Goal: Task Accomplishment & Management: Complete application form

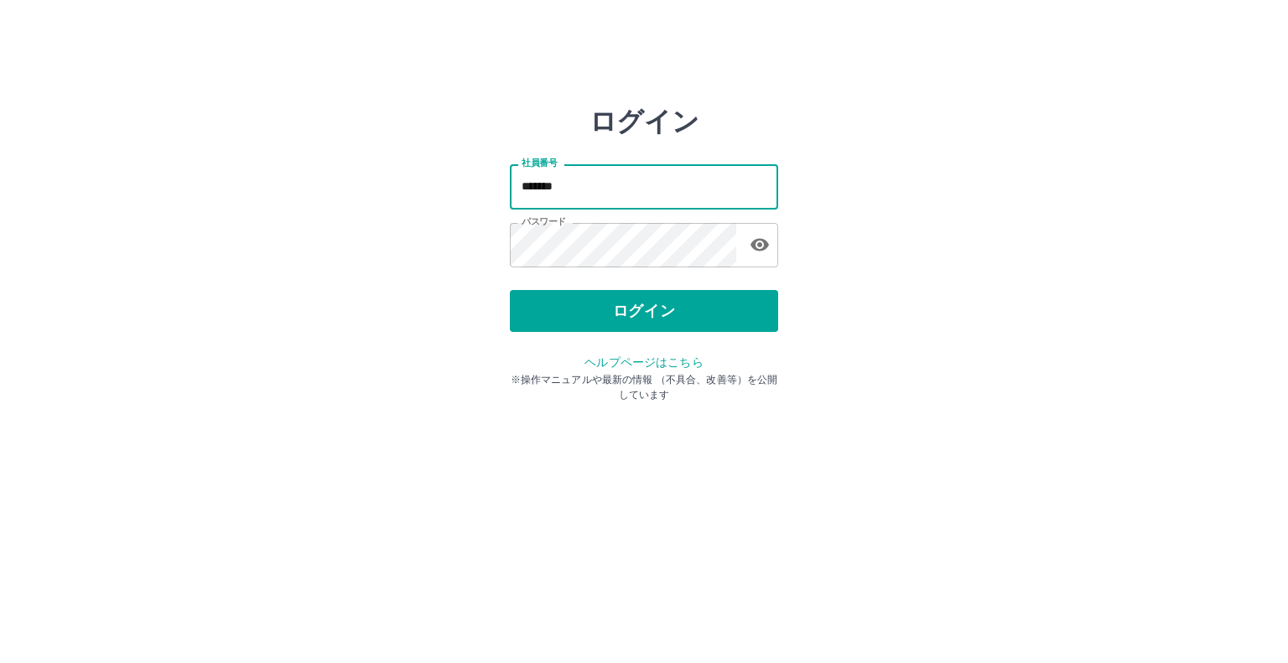
drag, startPoint x: 406, startPoint y: 164, endPoint x: 345, endPoint y: 120, distance: 75.6
click at [324, 155] on div "ログイン 社員番号 ******* 社員番号 パスワード パスワード ログイン ヘルプページはこちら ※操作マニュアルや最新の情報 （不具合、改善等）を公開し…" at bounding box center [644, 240] width 1006 height 268
type input "*******"
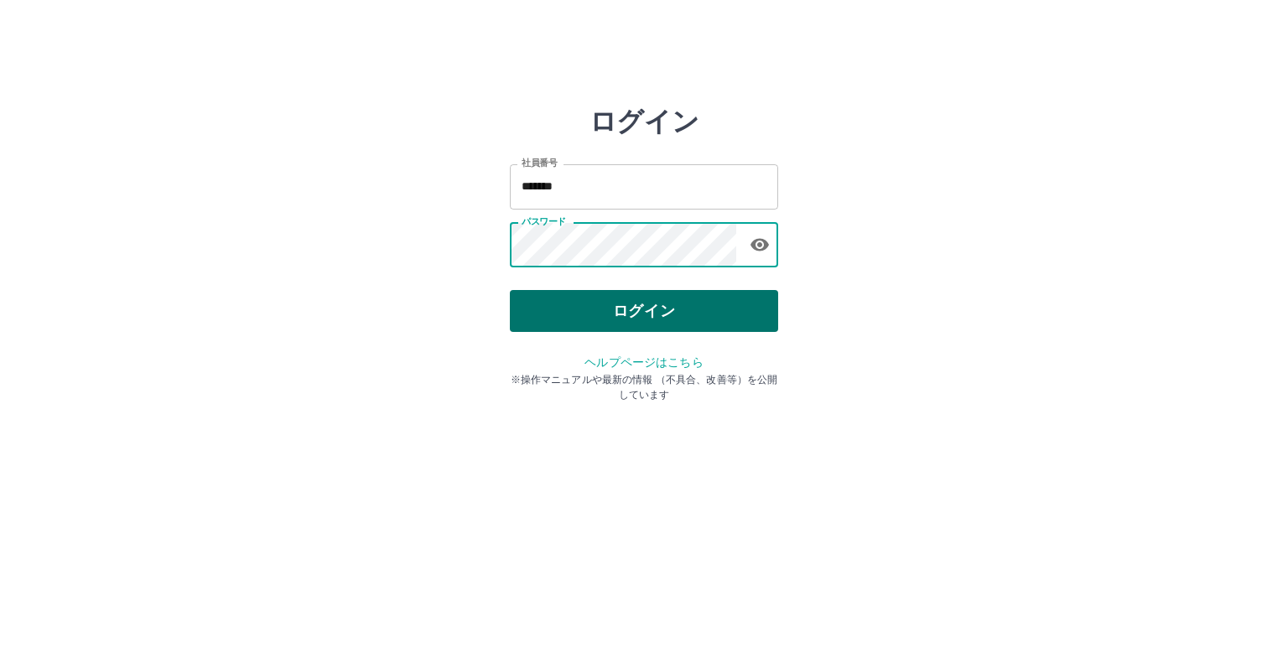
click at [729, 307] on button "ログイン" at bounding box center [644, 311] width 268 height 42
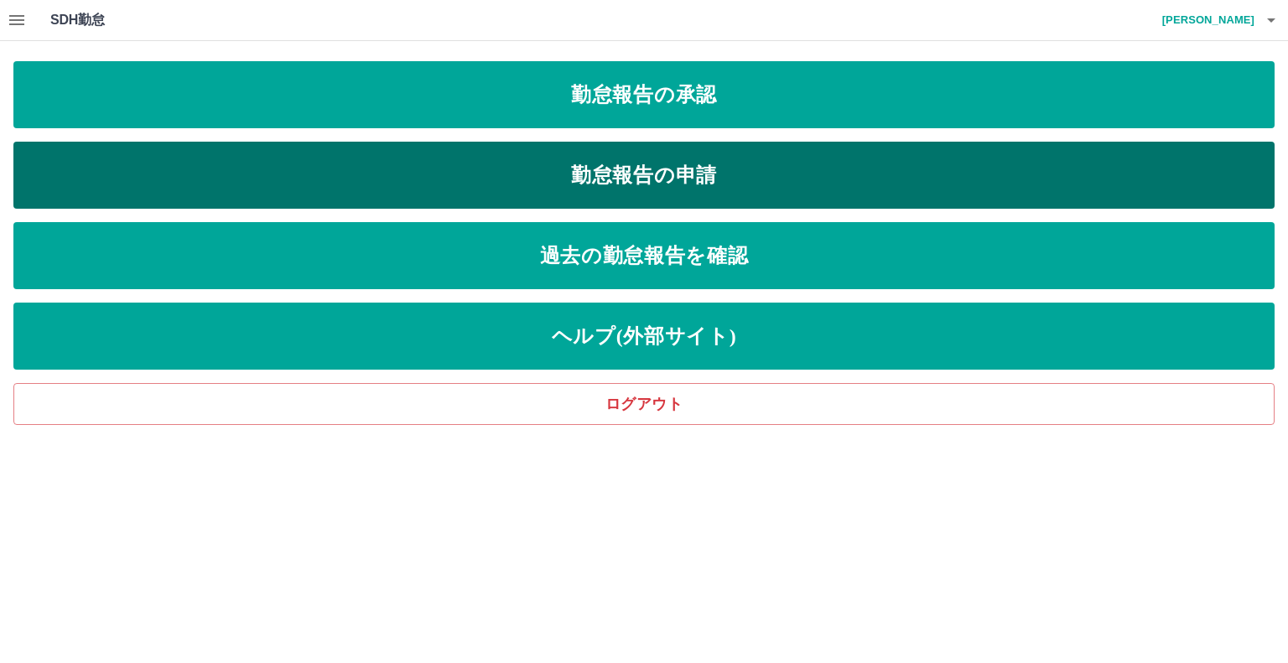
click at [811, 179] on link "勤怠報告の申請" at bounding box center [643, 175] width 1261 height 67
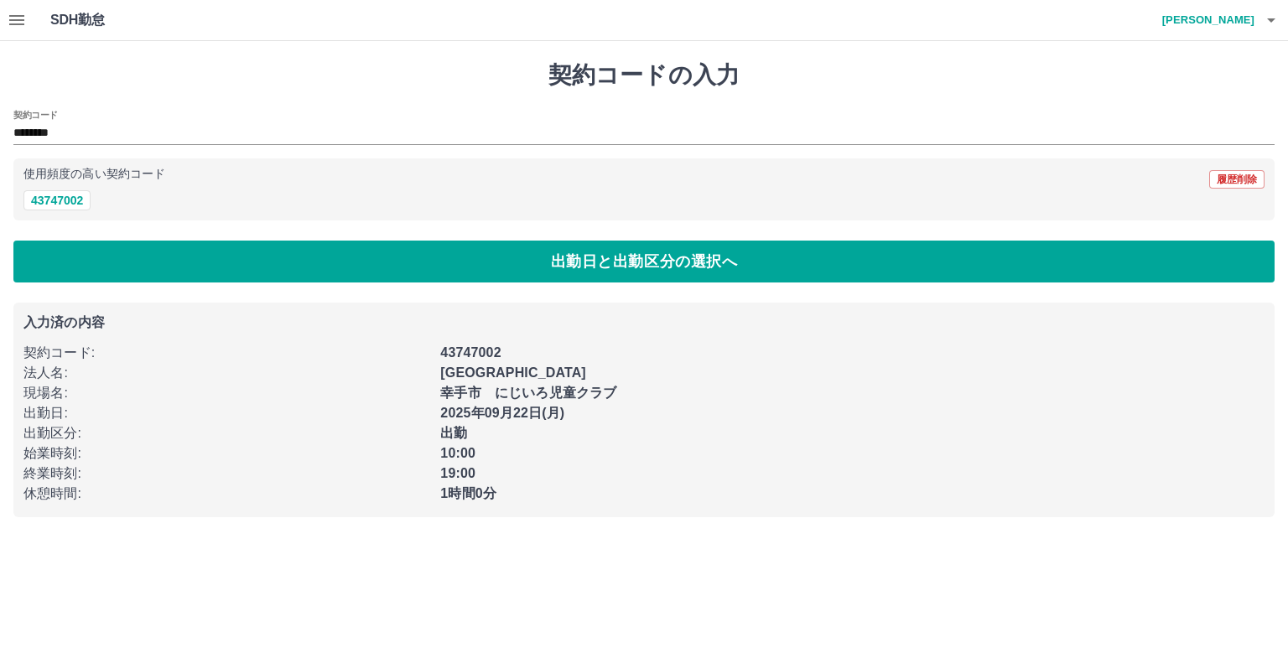
drag, startPoint x: 552, startPoint y: 264, endPoint x: 590, endPoint y: 174, distance: 97.3
click at [552, 263] on button "出勤日と出勤区分の選択へ" at bounding box center [643, 262] width 1261 height 42
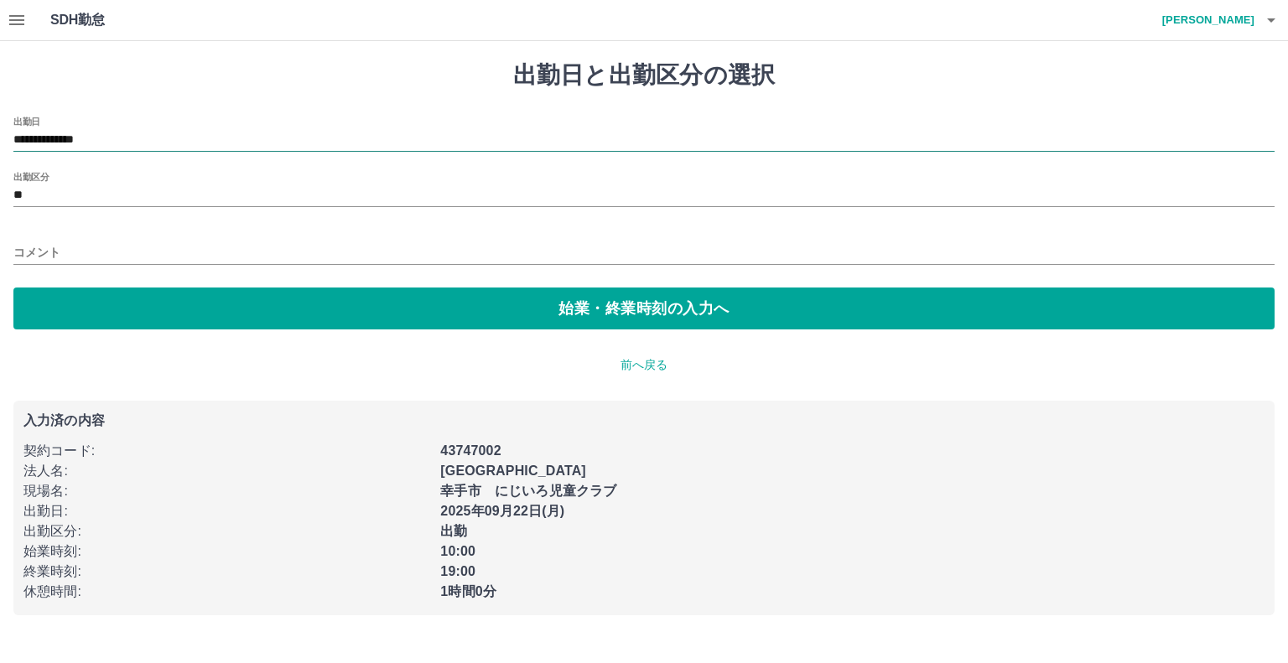
click at [107, 133] on input "**********" at bounding box center [643, 140] width 1261 height 21
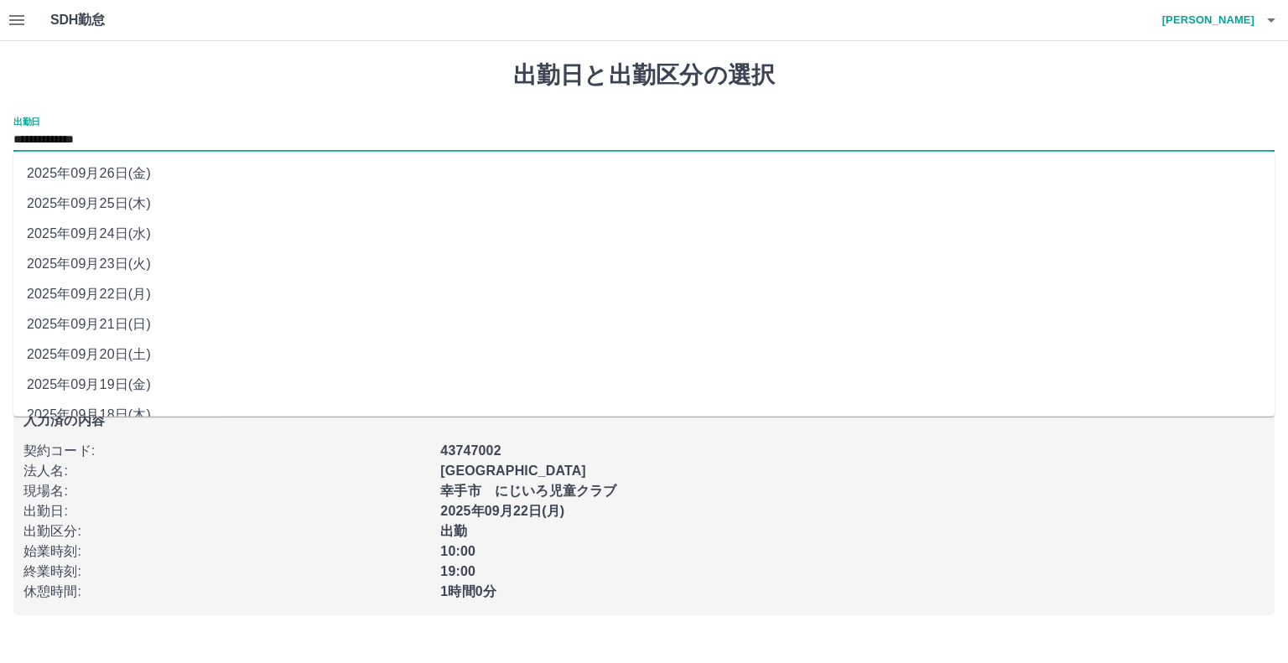
click at [127, 200] on li "2025年09月25日(木)" at bounding box center [643, 204] width 1261 height 30
type input "**********"
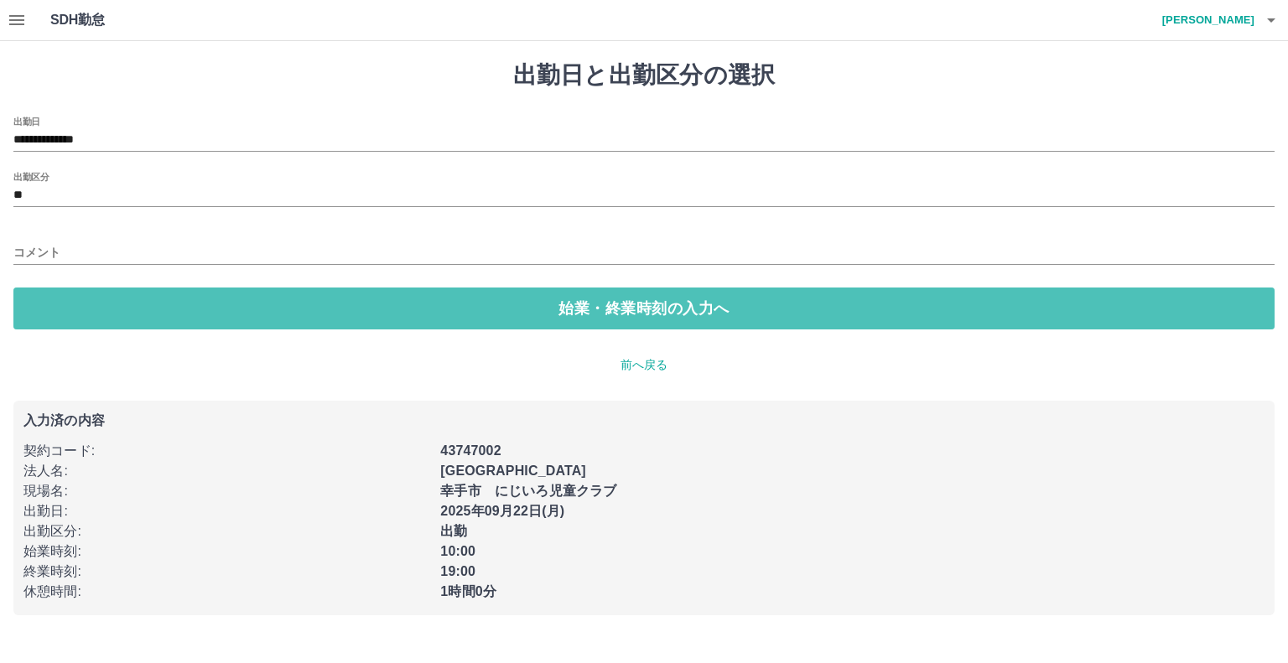
drag, startPoint x: 463, startPoint y: 298, endPoint x: 530, endPoint y: 210, distance: 110.7
click at [463, 295] on button "始業・終業時刻の入力へ" at bounding box center [643, 309] width 1261 height 42
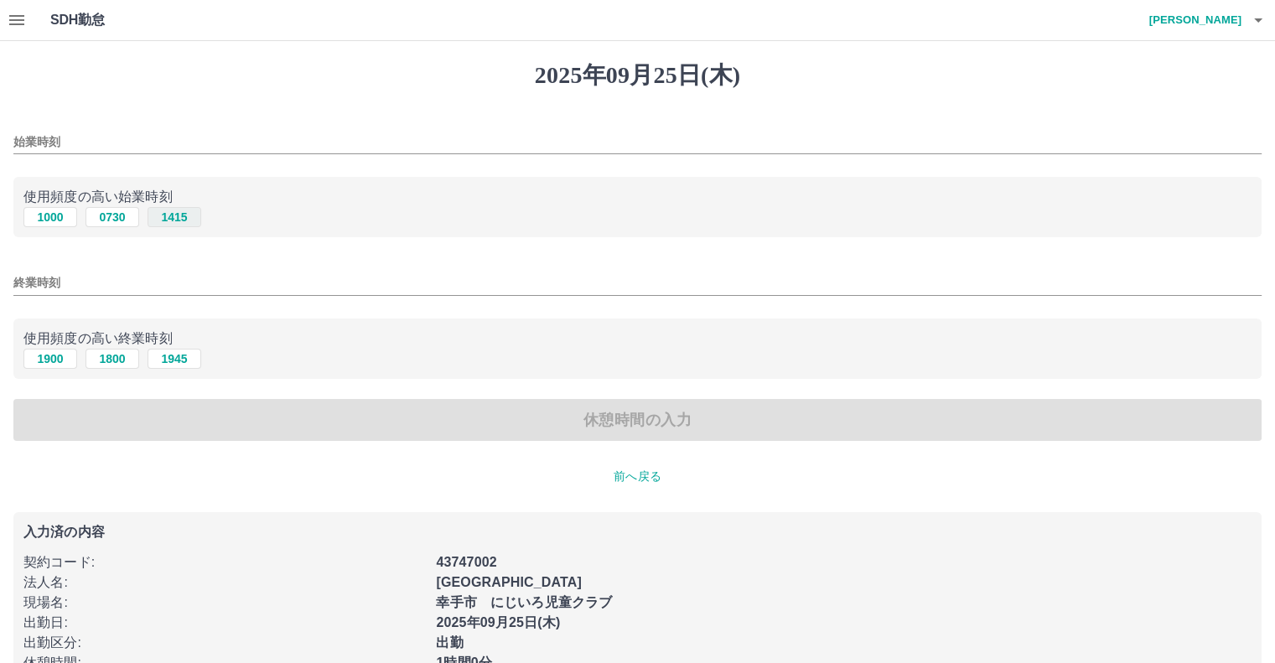
drag, startPoint x: 46, startPoint y: 217, endPoint x: 148, endPoint y: 212, distance: 101.6
click at [50, 216] on button "1000" at bounding box center [50, 217] width 54 height 20
type input "****"
click at [43, 361] on button "1900" at bounding box center [50, 359] width 54 height 20
type input "****"
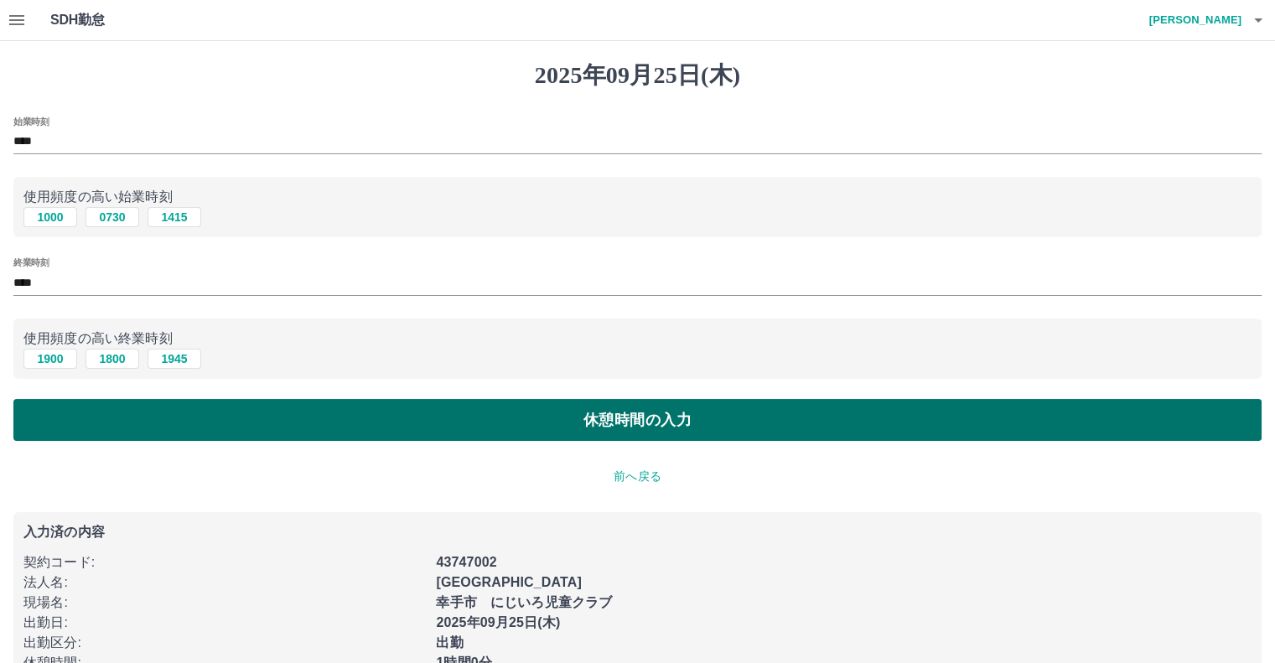
click at [114, 417] on button "休憩時間の入力" at bounding box center [637, 420] width 1248 height 42
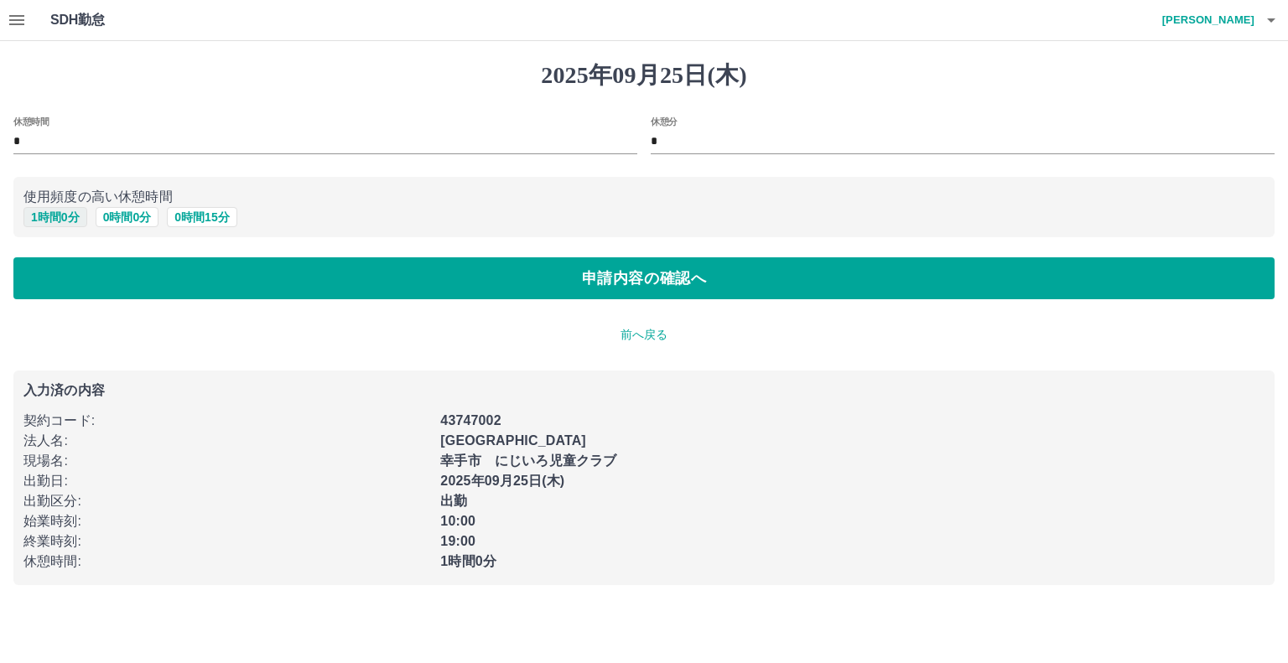
click at [47, 218] on button "1 時間 0 分" at bounding box center [55, 217] width 64 height 20
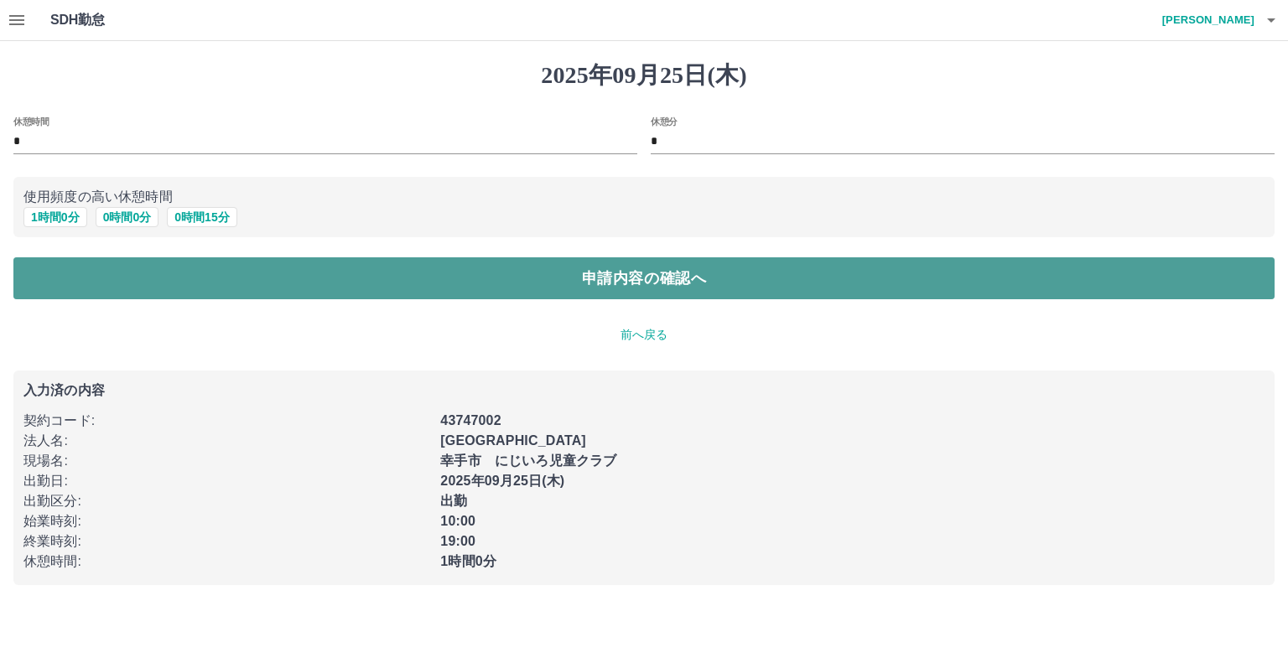
drag, startPoint x: 94, startPoint y: 274, endPoint x: 127, endPoint y: 257, distance: 37.5
click at [95, 273] on button "申請内容の確認へ" at bounding box center [643, 278] width 1261 height 42
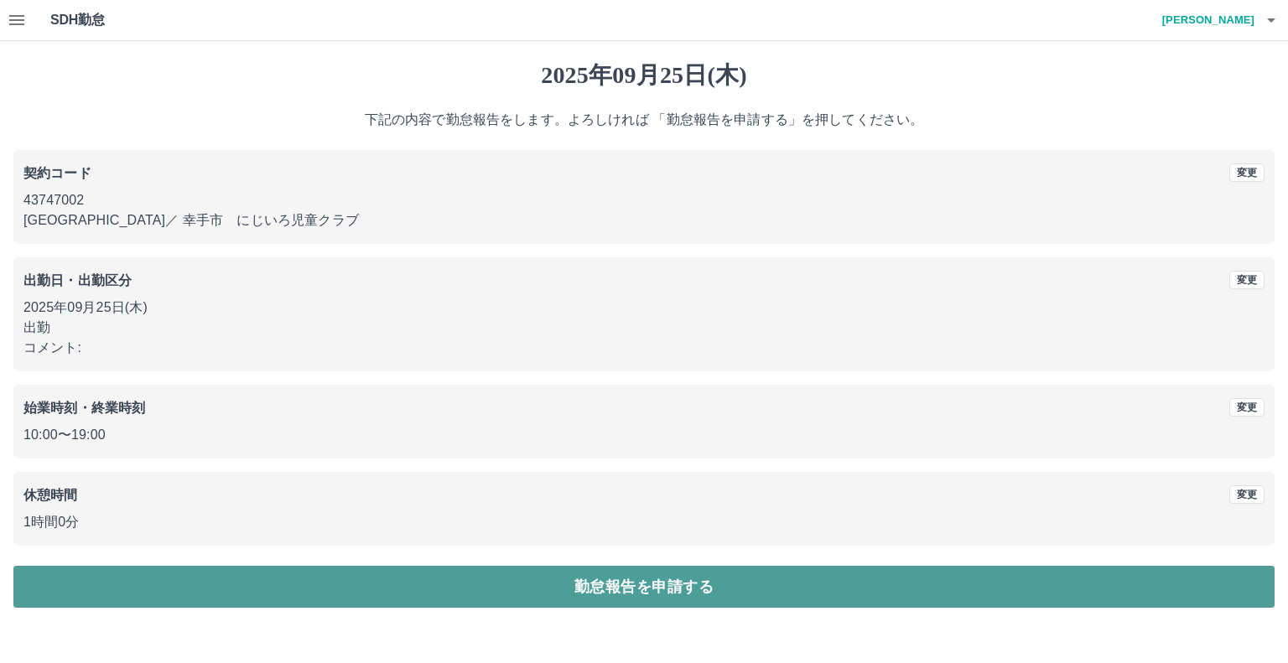
click at [681, 586] on button "勤怠報告を申請する" at bounding box center [643, 587] width 1261 height 42
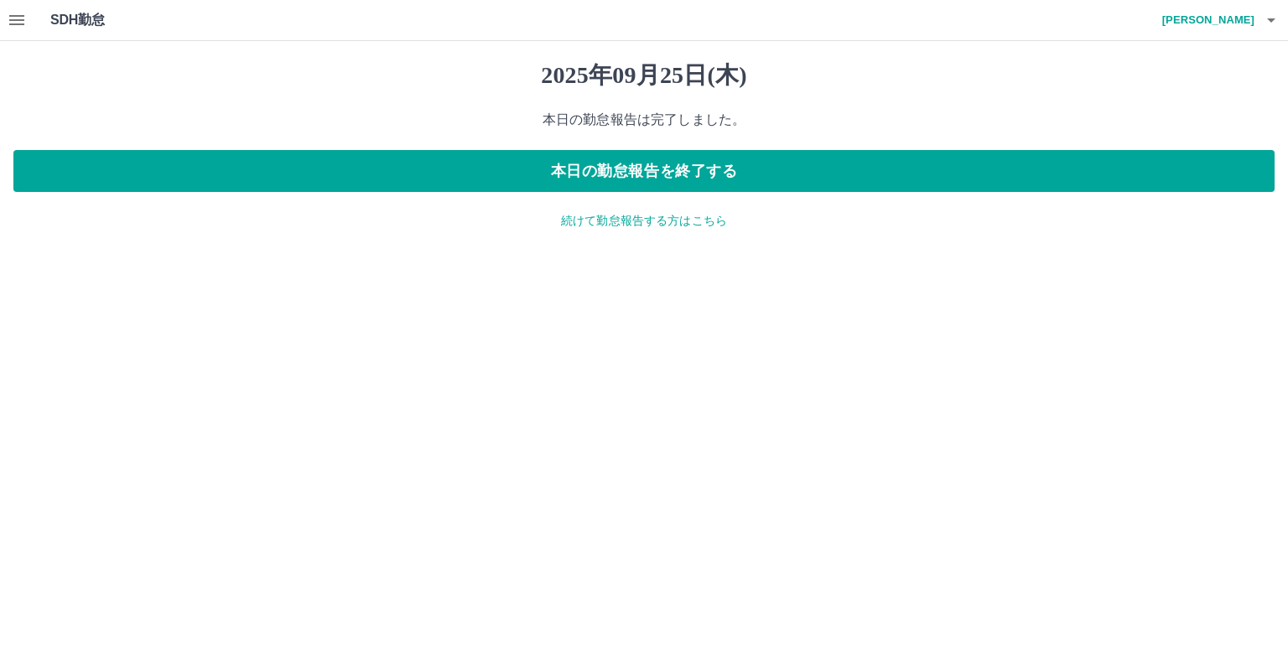
click at [583, 223] on p "続けて勤怠報告する方はこちら" at bounding box center [643, 221] width 1261 height 18
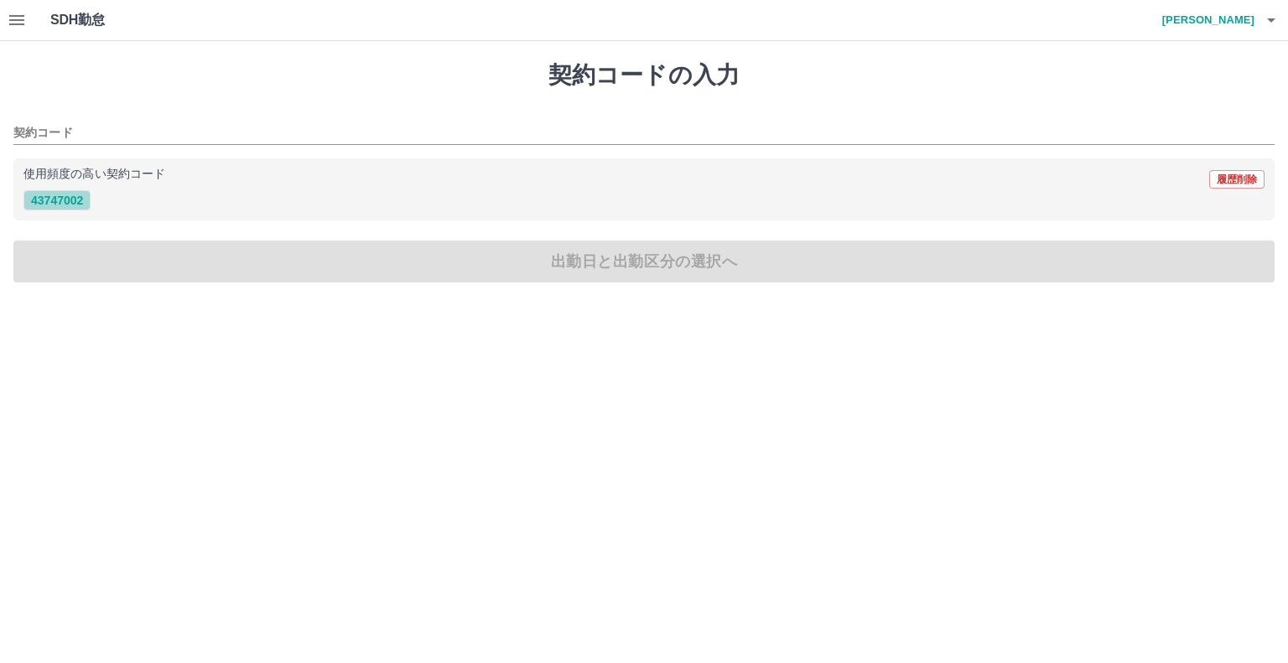
click at [69, 203] on button "43747002" at bounding box center [56, 200] width 67 height 20
type input "********"
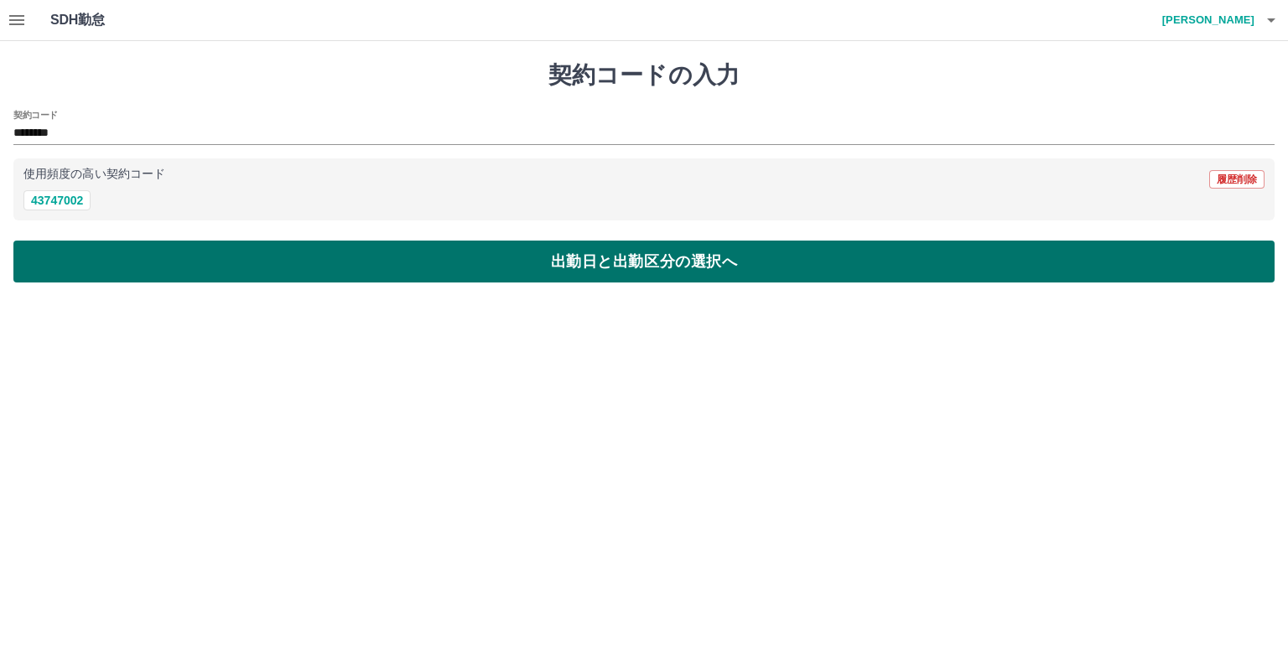
click at [126, 261] on button "出勤日と出勤区分の選択へ" at bounding box center [643, 262] width 1261 height 42
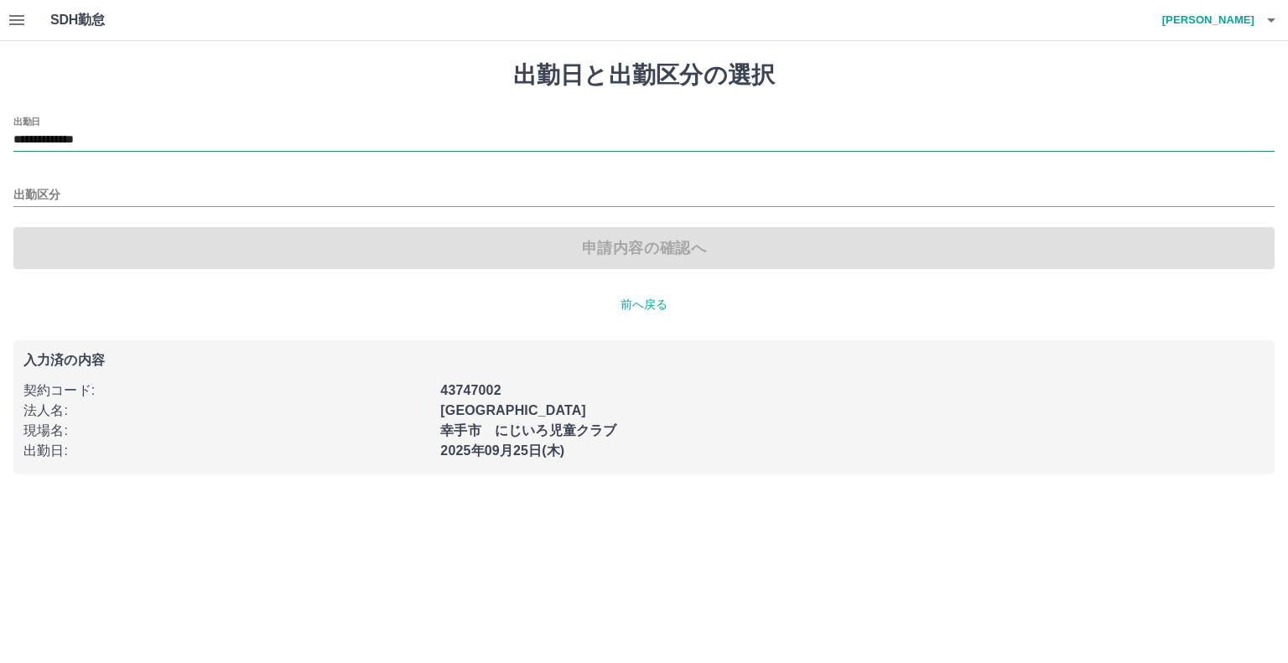
click at [75, 134] on input "**********" at bounding box center [643, 140] width 1261 height 21
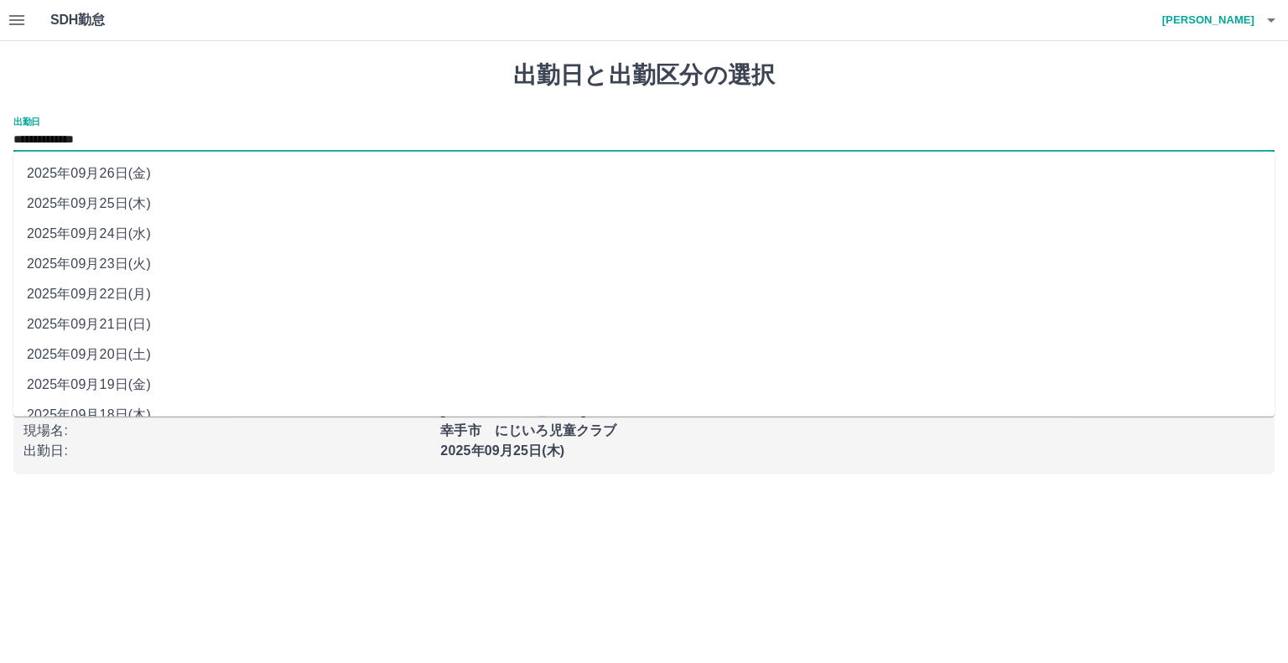
click at [104, 174] on li "2025年09月26日(金)" at bounding box center [643, 173] width 1261 height 30
type input "**********"
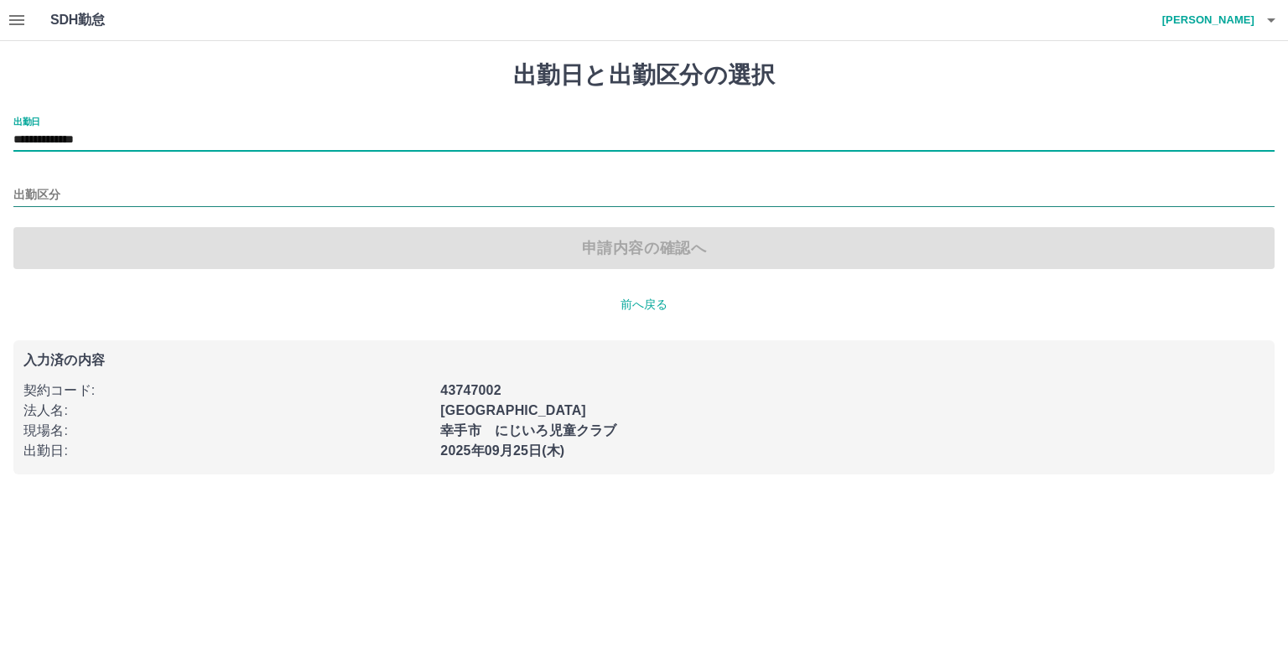
click at [53, 191] on input "出勤区分" at bounding box center [643, 195] width 1261 height 21
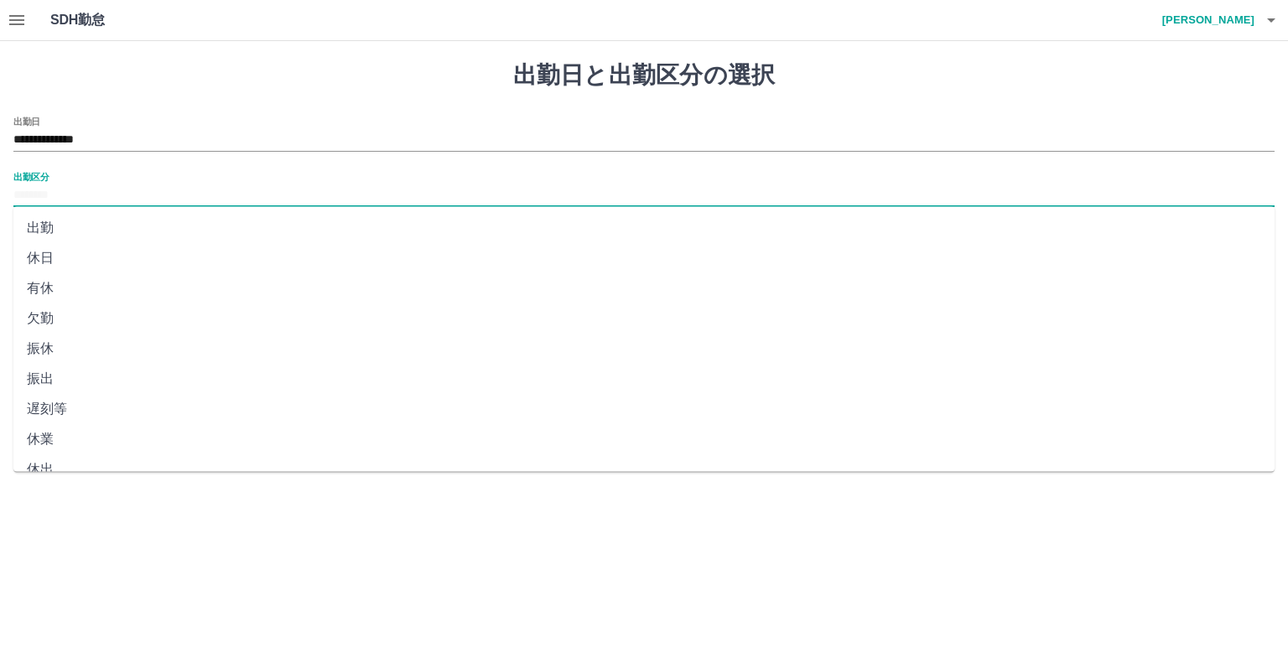
click at [46, 227] on li "出勤" at bounding box center [643, 228] width 1261 height 30
type input "**"
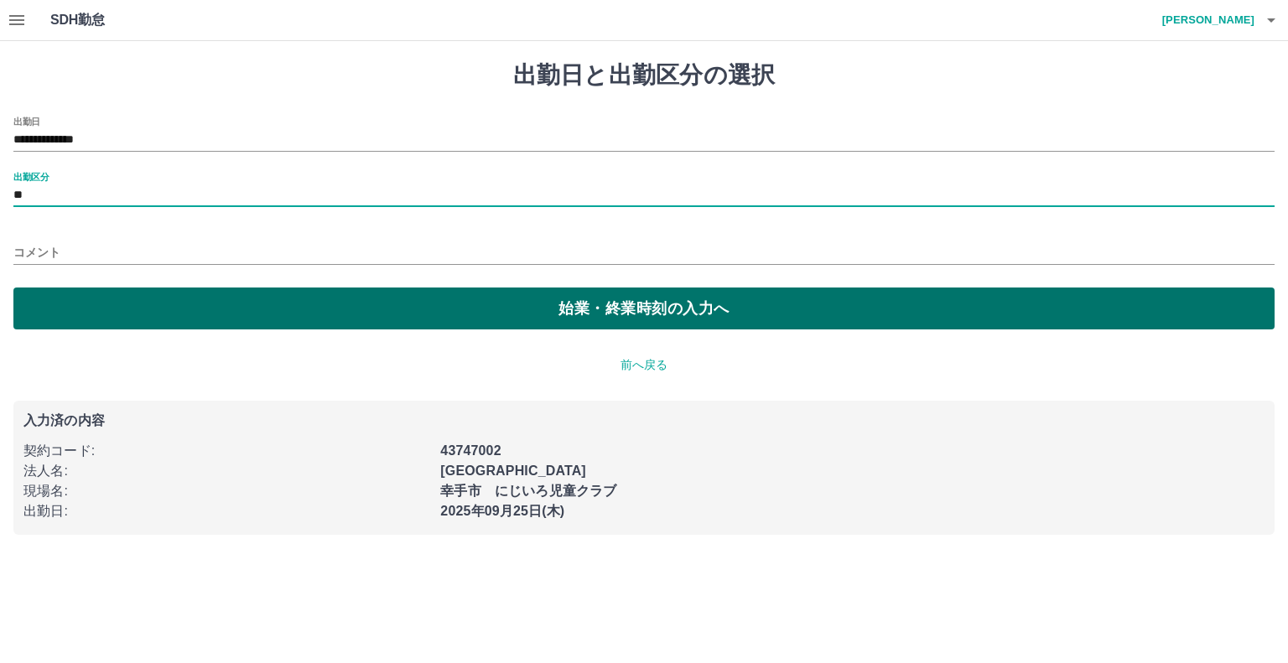
click at [168, 304] on button "始業・終業時刻の入力へ" at bounding box center [643, 309] width 1261 height 42
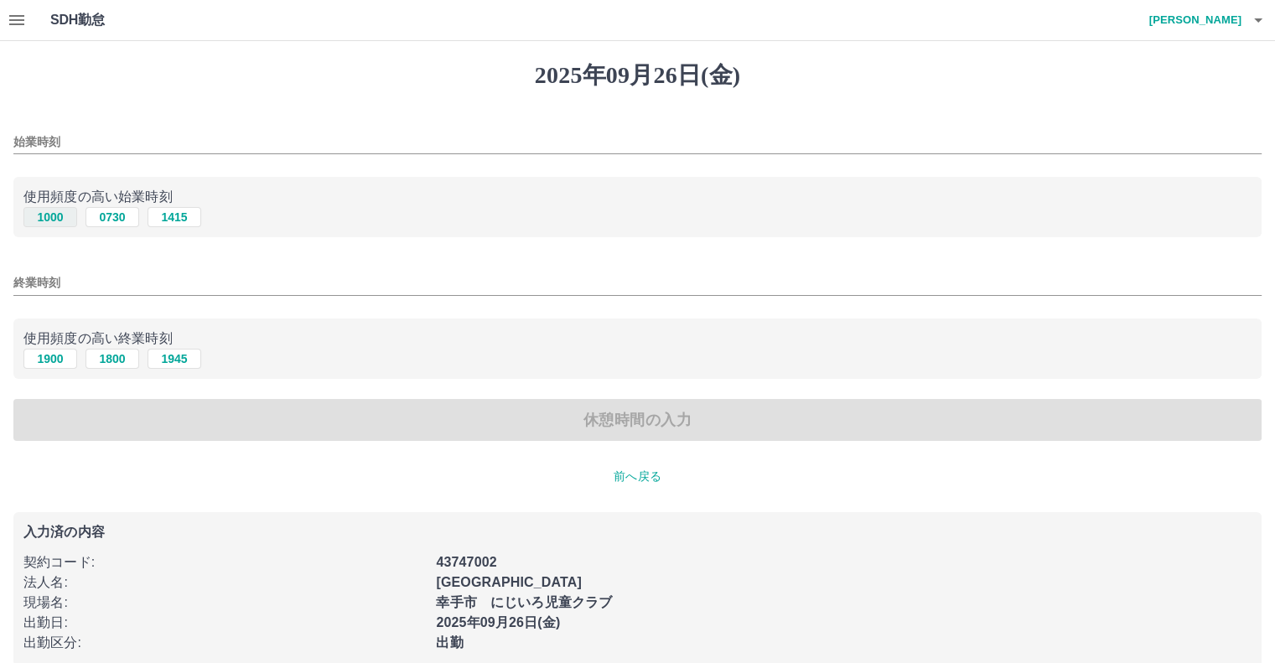
click at [54, 215] on button "1000" at bounding box center [50, 217] width 54 height 20
type input "****"
click at [56, 362] on button "1900" at bounding box center [50, 359] width 54 height 20
type input "****"
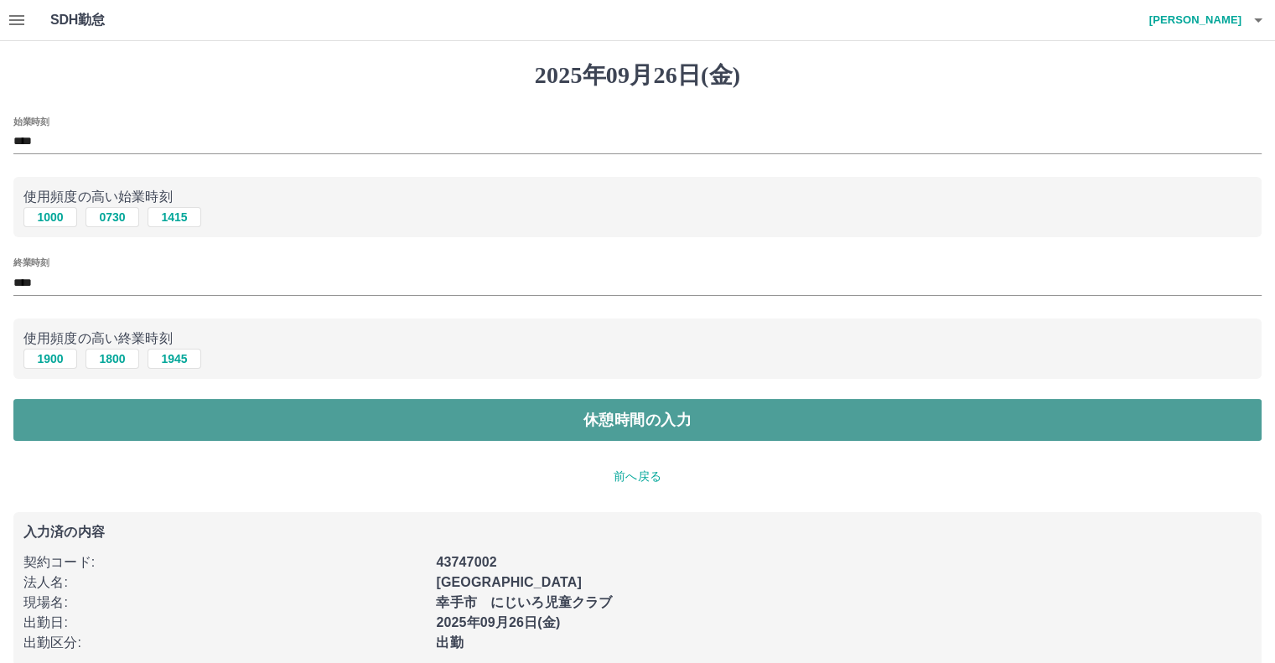
click at [365, 415] on button "休憩時間の入力" at bounding box center [637, 420] width 1248 height 42
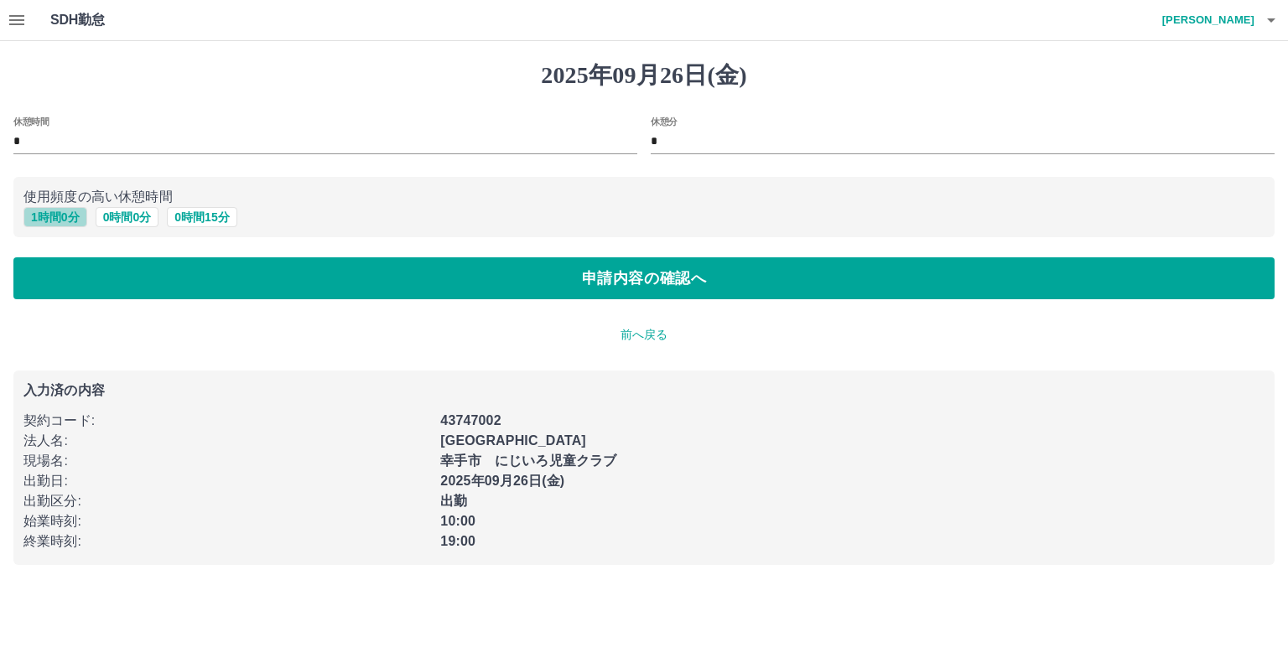
drag, startPoint x: 56, startPoint y: 217, endPoint x: 70, endPoint y: 218, distance: 14.3
click at [57, 216] on button "1 時間 0 分" at bounding box center [55, 217] width 64 height 20
type input "*"
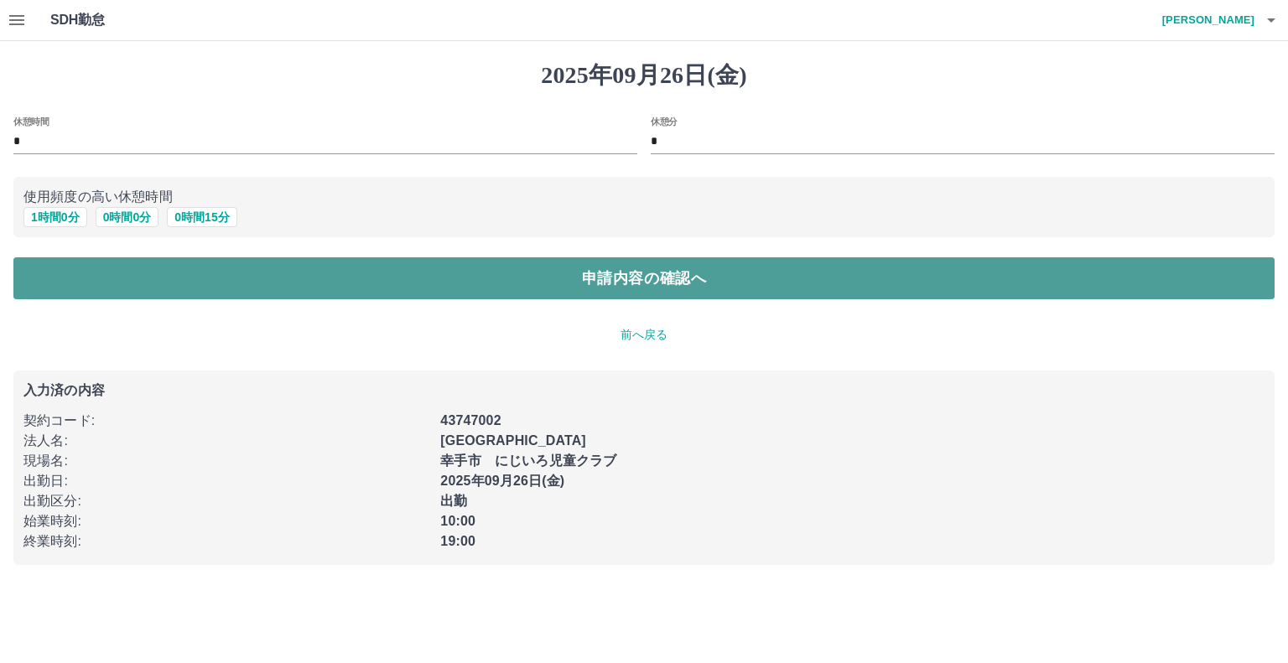
drag, startPoint x: 308, startPoint y: 283, endPoint x: 332, endPoint y: 279, distance: 23.8
click at [312, 283] on button "申請内容の確認へ" at bounding box center [643, 278] width 1261 height 42
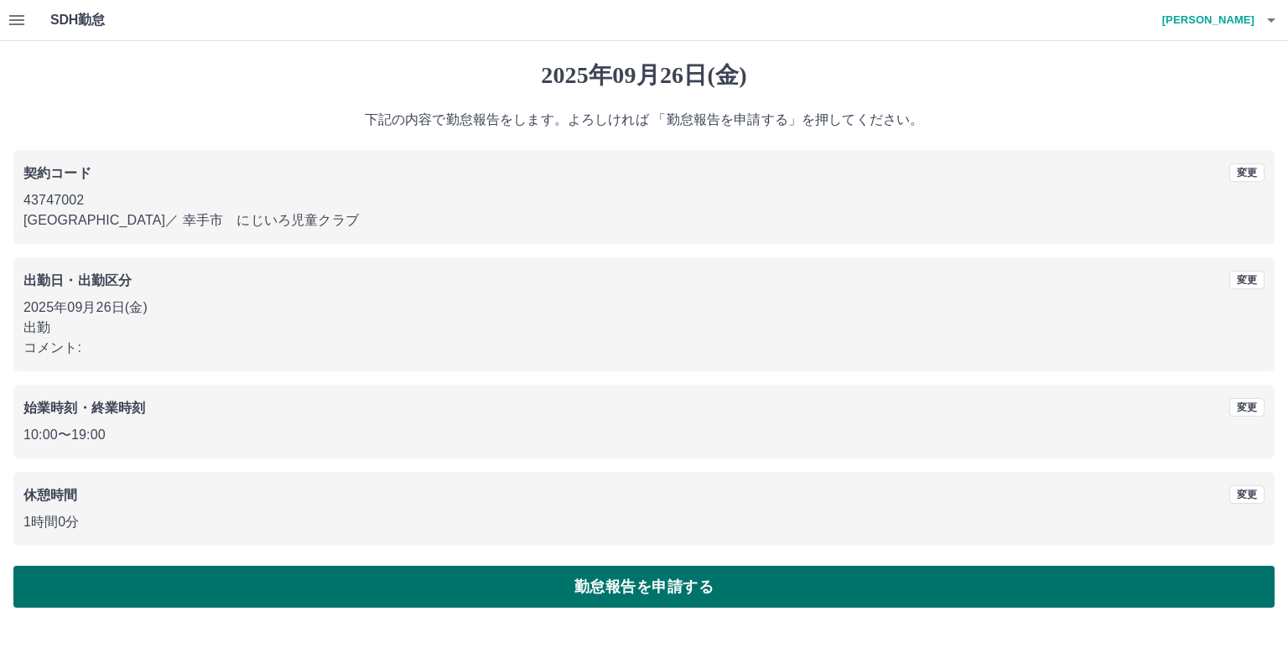
drag, startPoint x: 946, startPoint y: 581, endPoint x: 939, endPoint y: 574, distance: 9.5
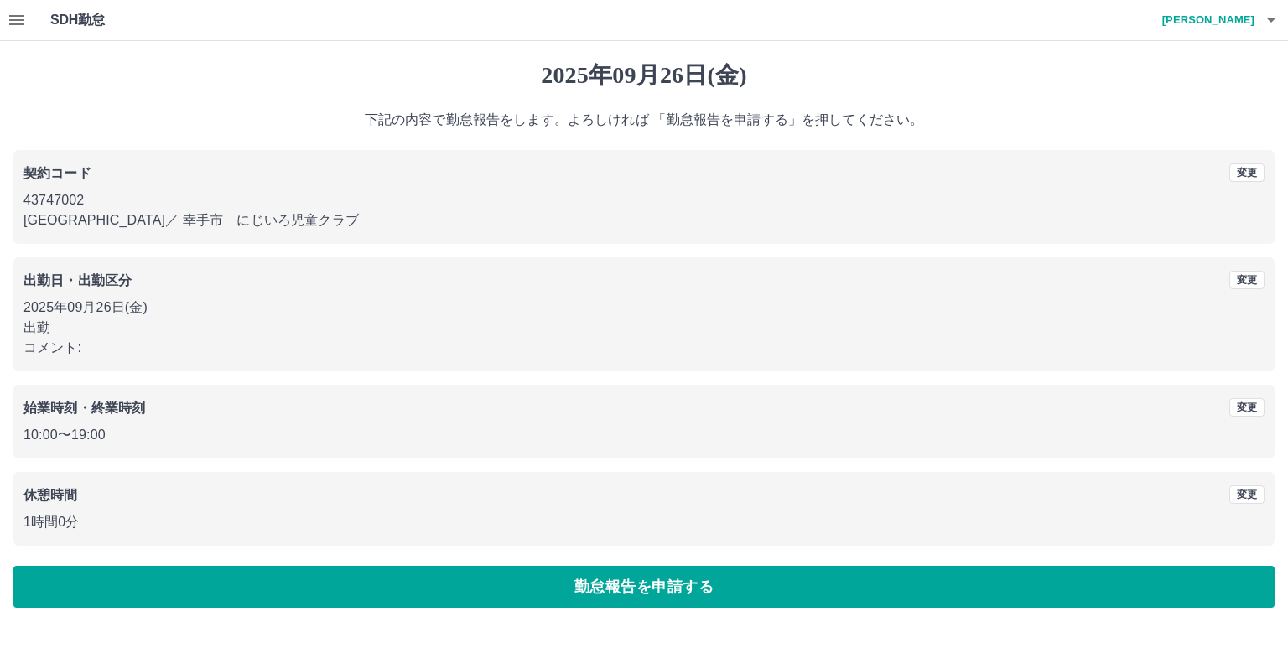
click at [946, 579] on button "勤怠報告を申請する" at bounding box center [643, 587] width 1261 height 42
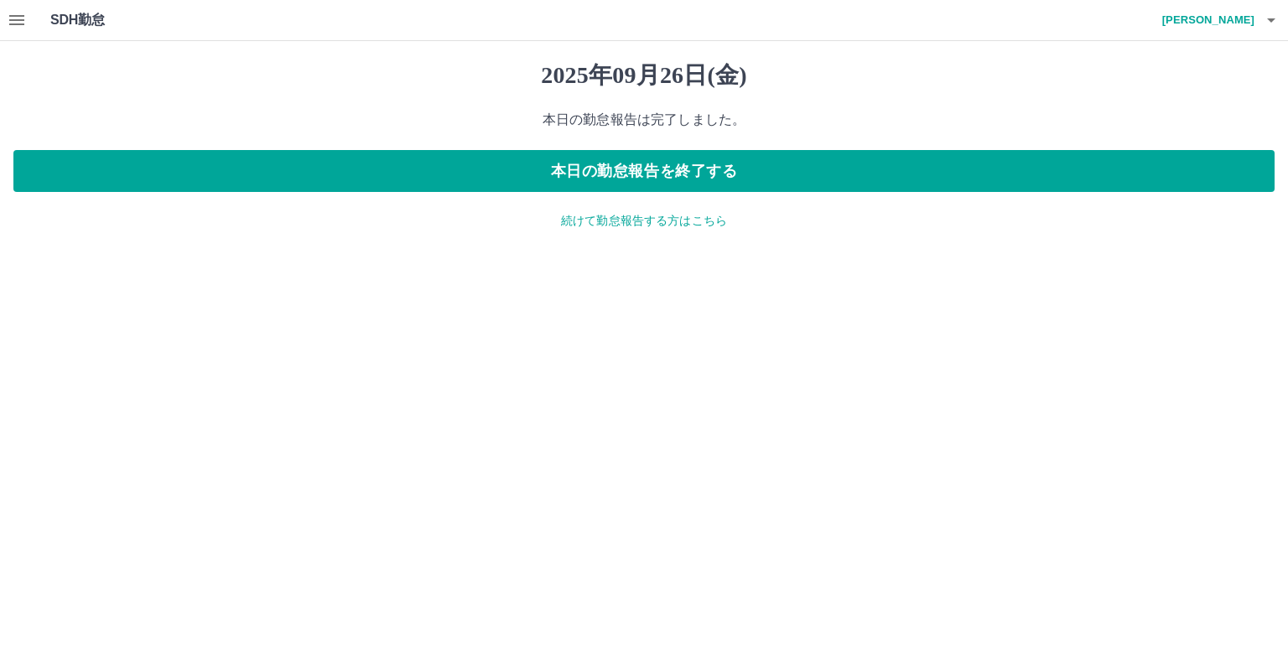
click at [23, 16] on icon "button" at bounding box center [16, 20] width 15 height 10
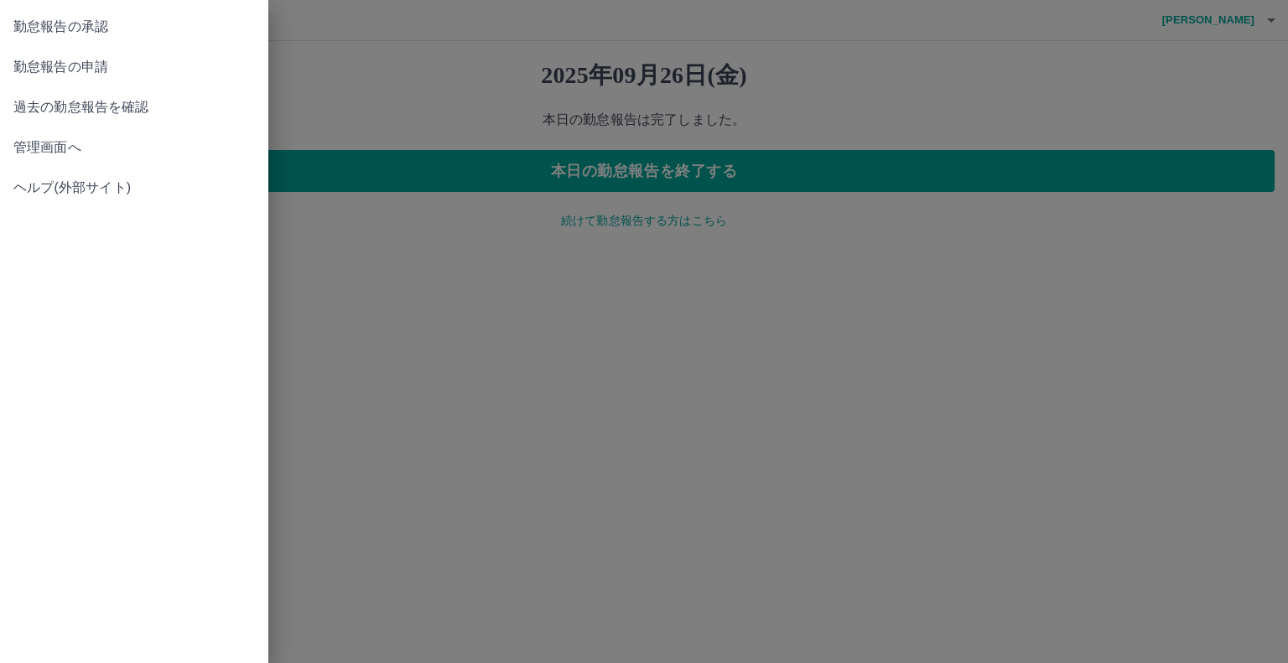
click at [154, 29] on span "勤怠報告の承認" at bounding box center [133, 27] width 241 height 20
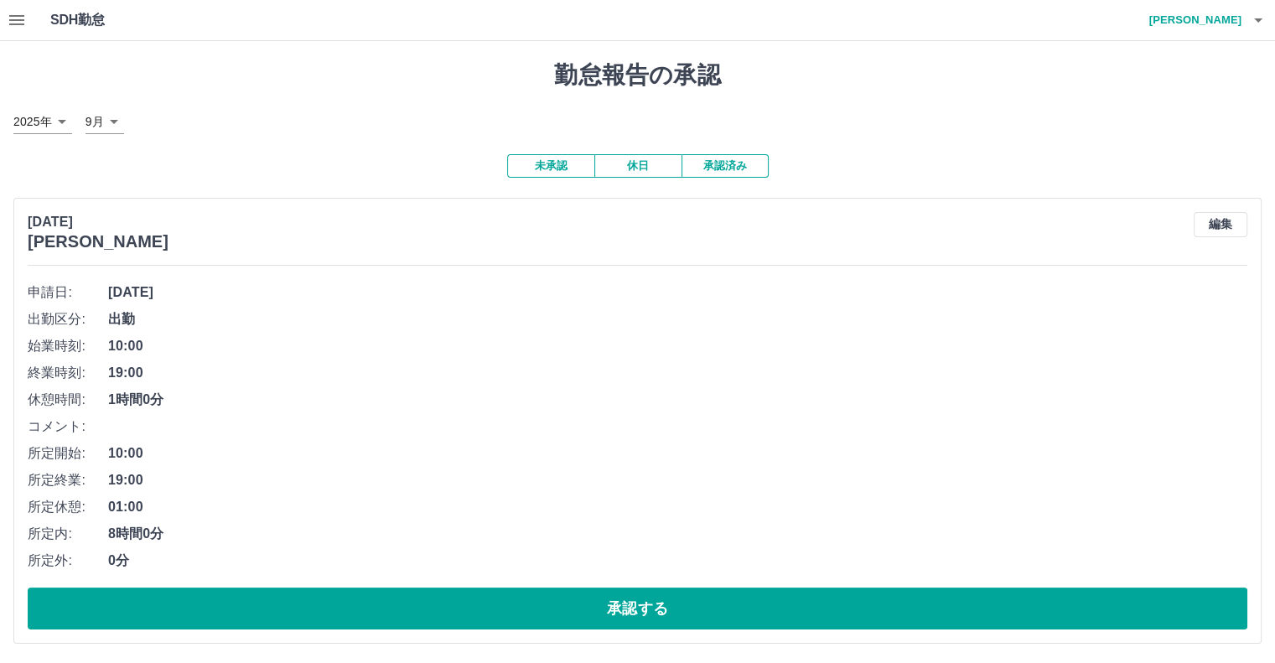
click at [735, 163] on button "承認済み" at bounding box center [724, 165] width 87 height 23
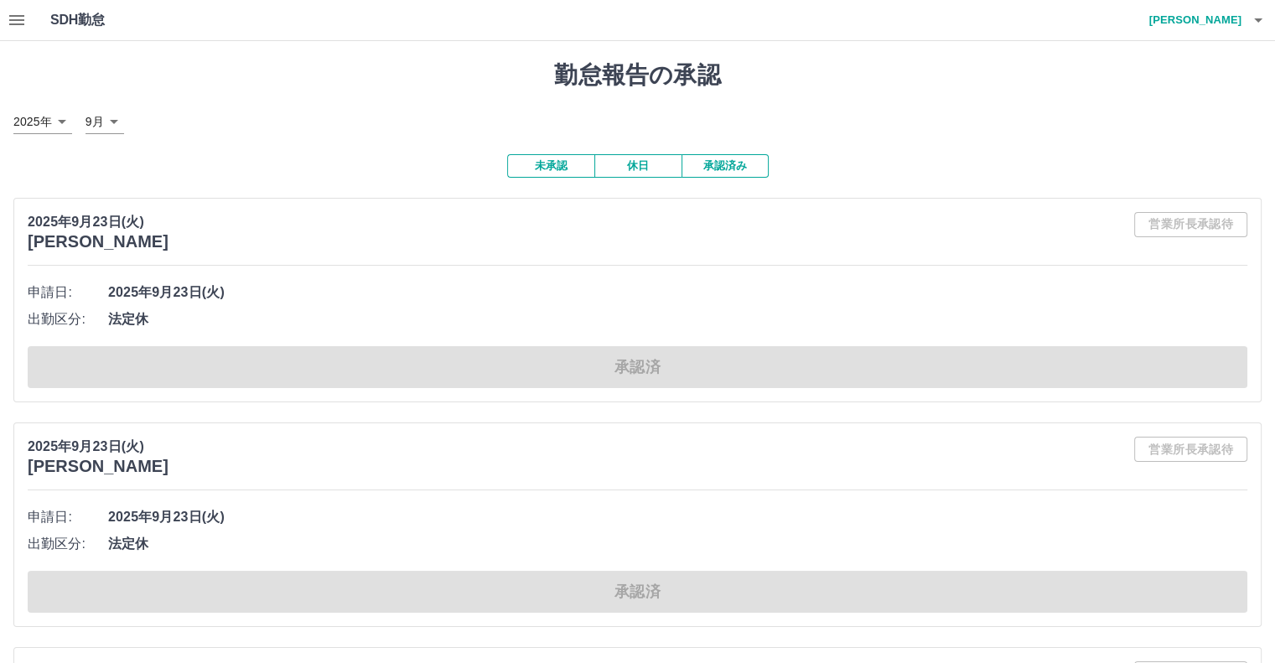
click at [539, 167] on button "未承認" at bounding box center [550, 165] width 87 height 23
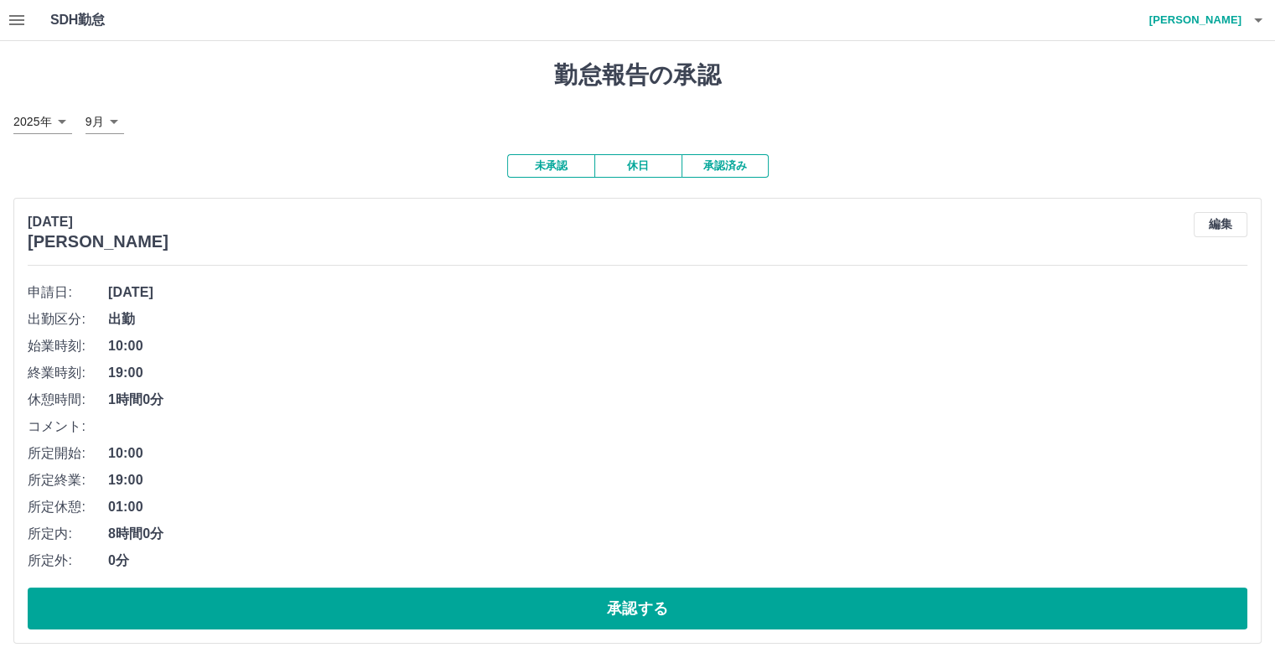
click at [17, 17] on icon "button" at bounding box center [17, 20] width 20 height 20
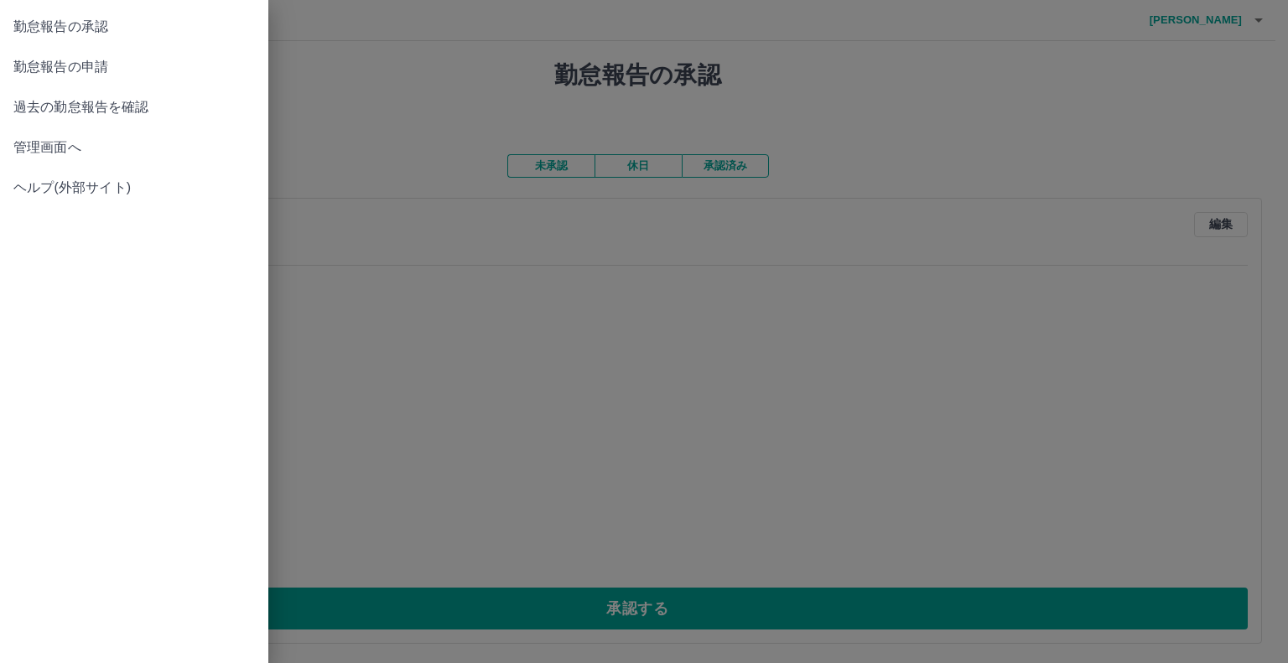
click at [64, 70] on span "勤怠報告の申請" at bounding box center [133, 67] width 241 height 20
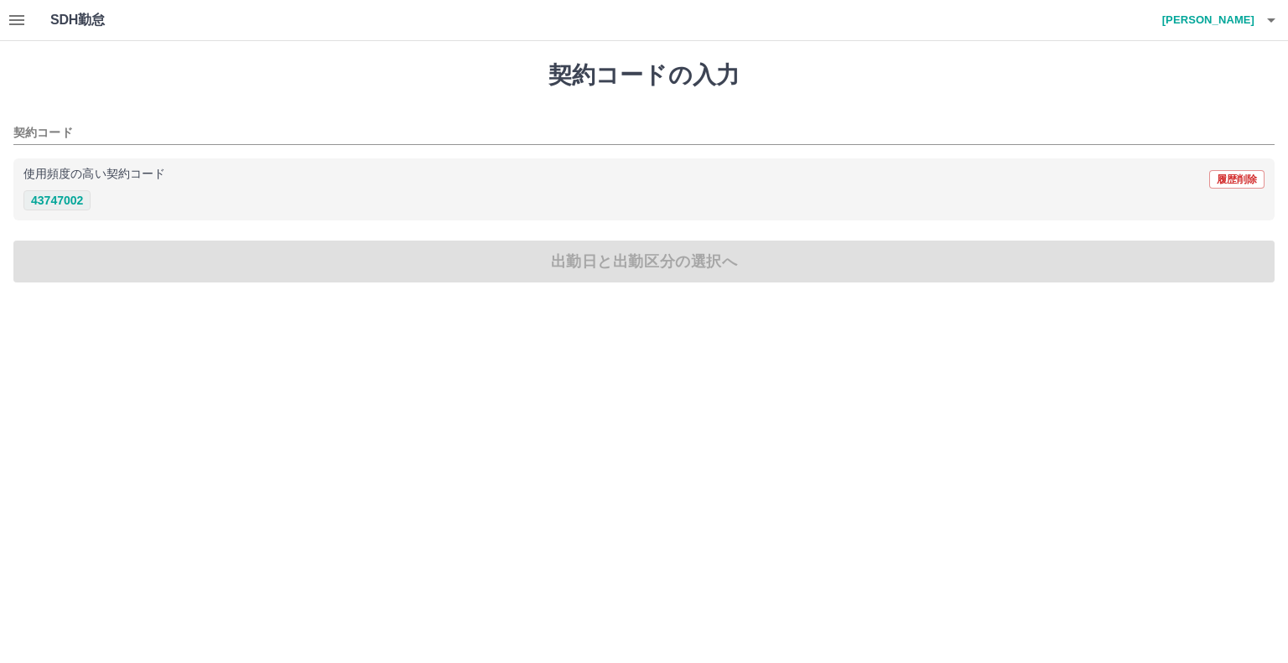
click at [70, 203] on button "43747002" at bounding box center [56, 200] width 67 height 20
type input "********"
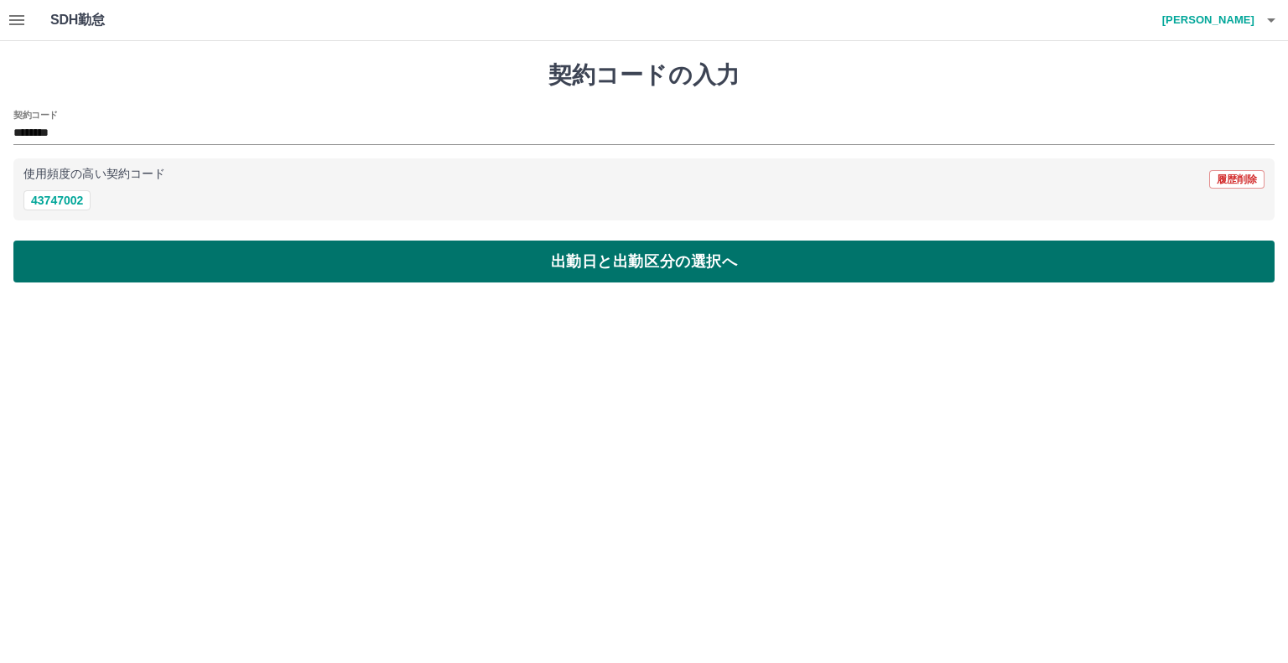
click at [117, 255] on button "出勤日と出勤区分の選択へ" at bounding box center [643, 262] width 1261 height 42
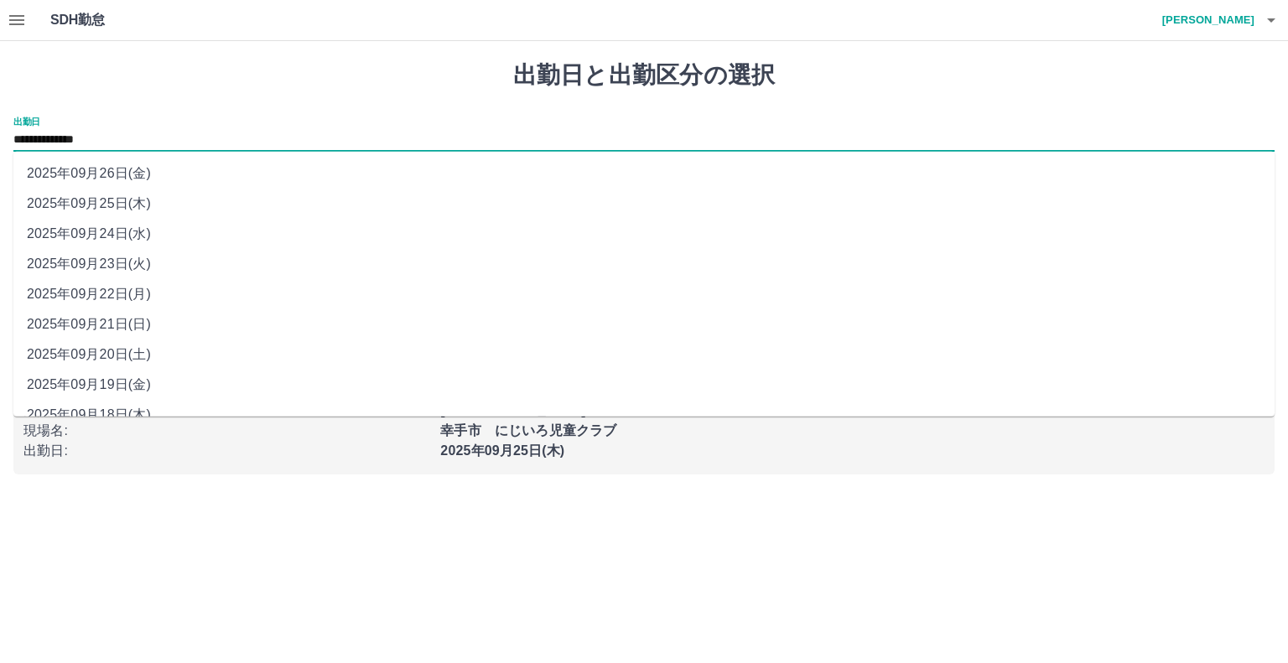
click at [79, 132] on input "**********" at bounding box center [643, 140] width 1261 height 21
click at [139, 231] on li "2025年09月24日(水)" at bounding box center [643, 234] width 1261 height 30
type input "**********"
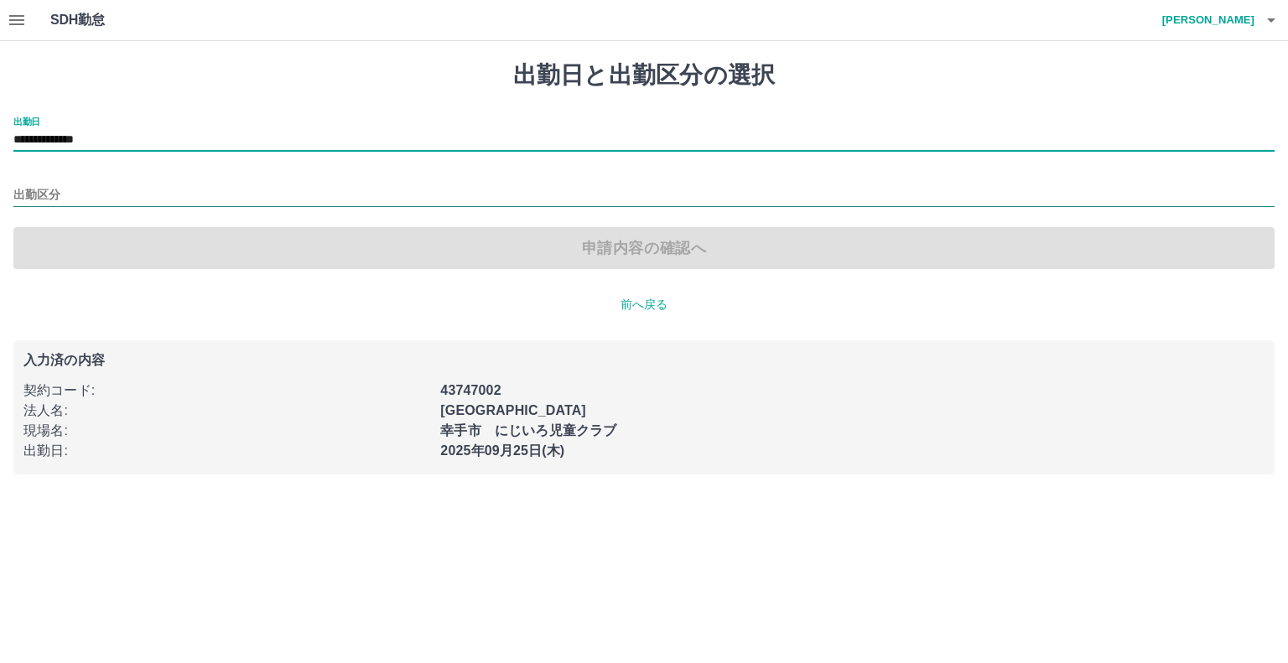
click at [39, 192] on input "出勤区分" at bounding box center [643, 195] width 1261 height 21
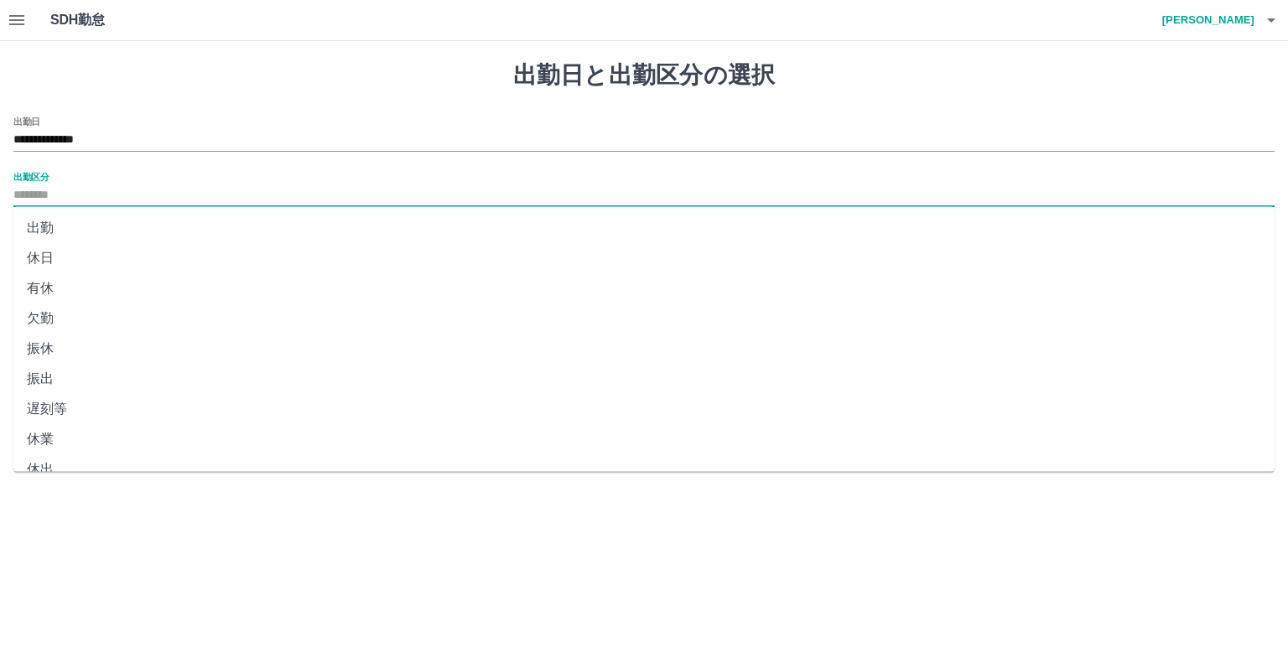
click at [60, 232] on li "出勤" at bounding box center [643, 228] width 1261 height 30
type input "**"
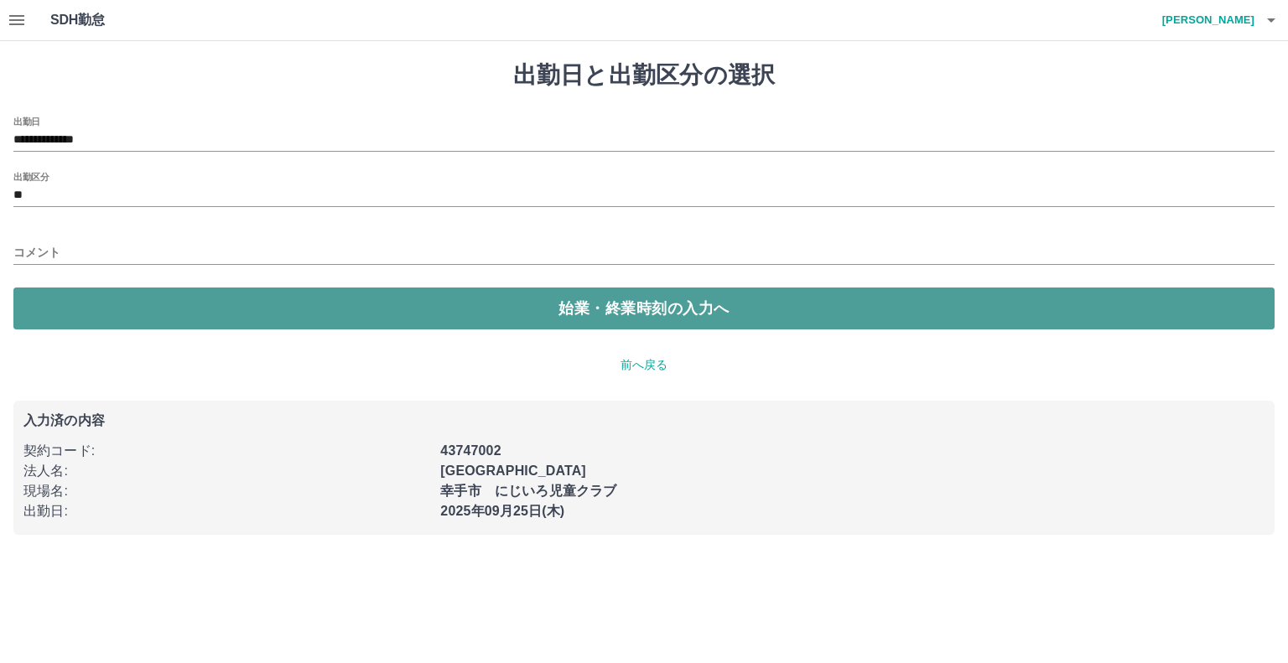
click at [246, 303] on button "始業・終業時刻の入力へ" at bounding box center [643, 309] width 1261 height 42
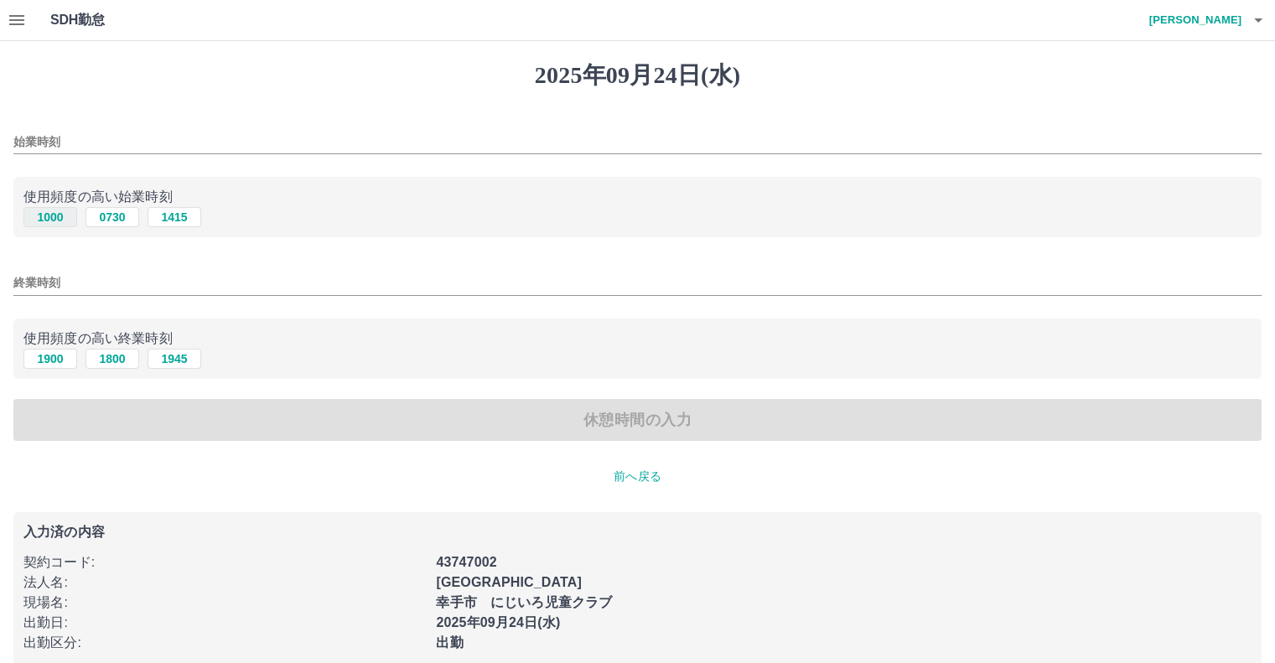
click at [49, 217] on button "1000" at bounding box center [50, 217] width 54 height 20
type input "****"
click at [50, 359] on button "1900" at bounding box center [50, 359] width 54 height 20
type input "****"
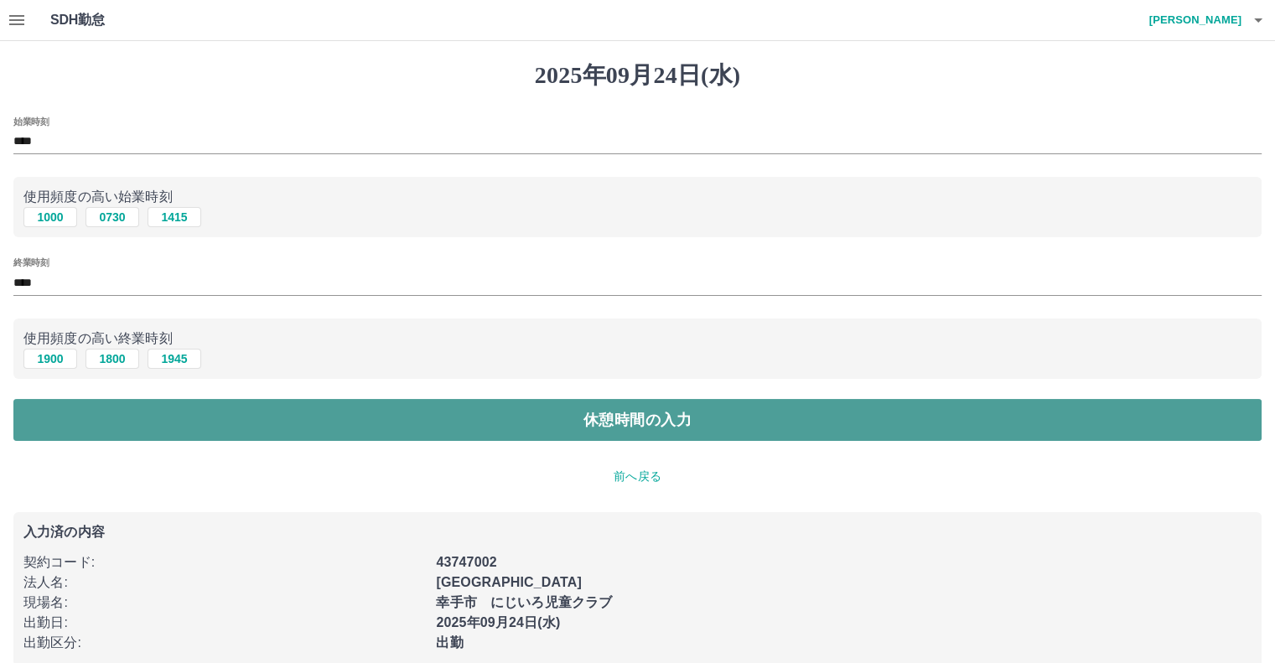
click at [114, 423] on button "休憩時間の入力" at bounding box center [637, 420] width 1248 height 42
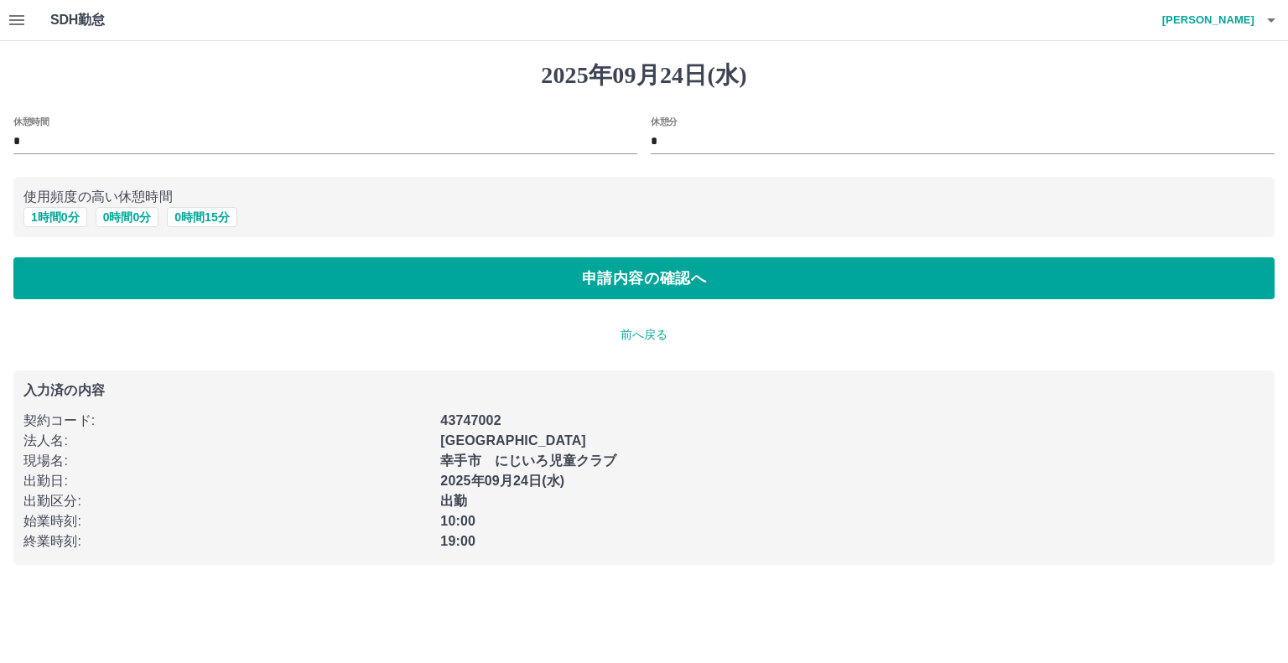
drag, startPoint x: 67, startPoint y: 218, endPoint x: 364, endPoint y: 407, distance: 352.1
click at [68, 217] on button "1 時間 0 分" at bounding box center [55, 217] width 64 height 20
type input "*"
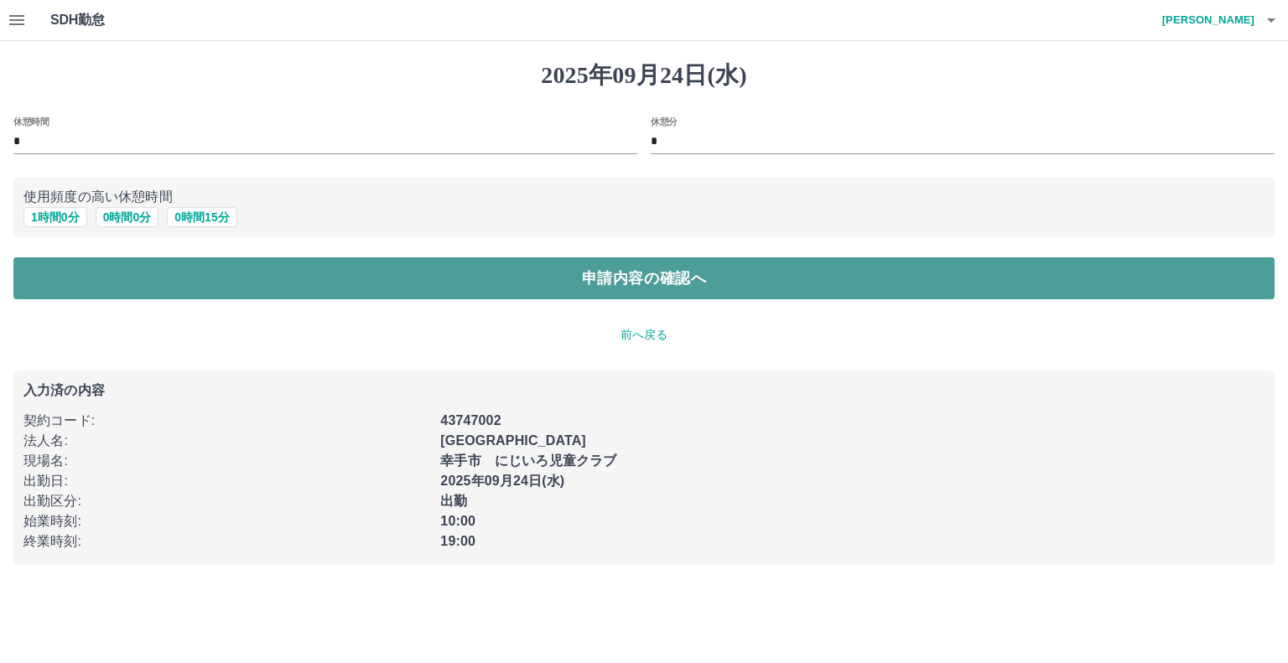
drag, startPoint x: 510, startPoint y: 271, endPoint x: 514, endPoint y: 257, distance: 14.1
click at [512, 265] on button "申請内容の確認へ" at bounding box center [643, 278] width 1261 height 42
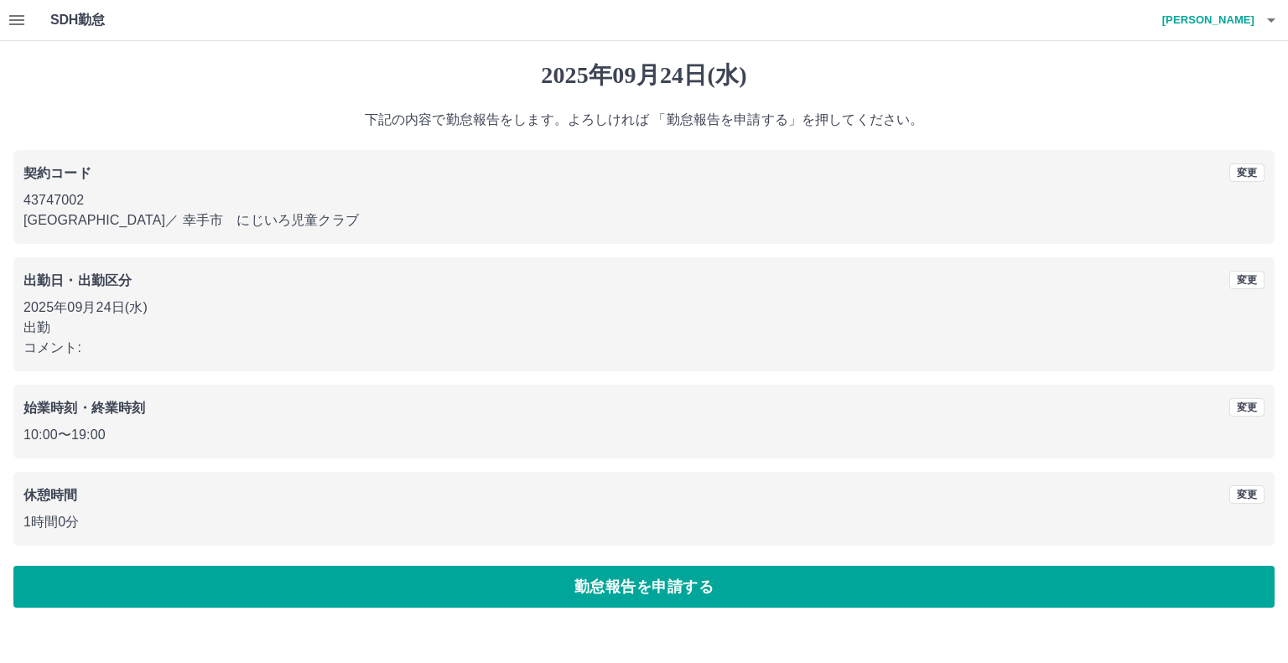
drag, startPoint x: 916, startPoint y: 579, endPoint x: 918, endPoint y: 566, distance: 13.5
click at [916, 576] on button "勤怠報告を申請する" at bounding box center [643, 587] width 1261 height 42
click at [12, 6] on button "button" at bounding box center [17, 20] width 34 height 40
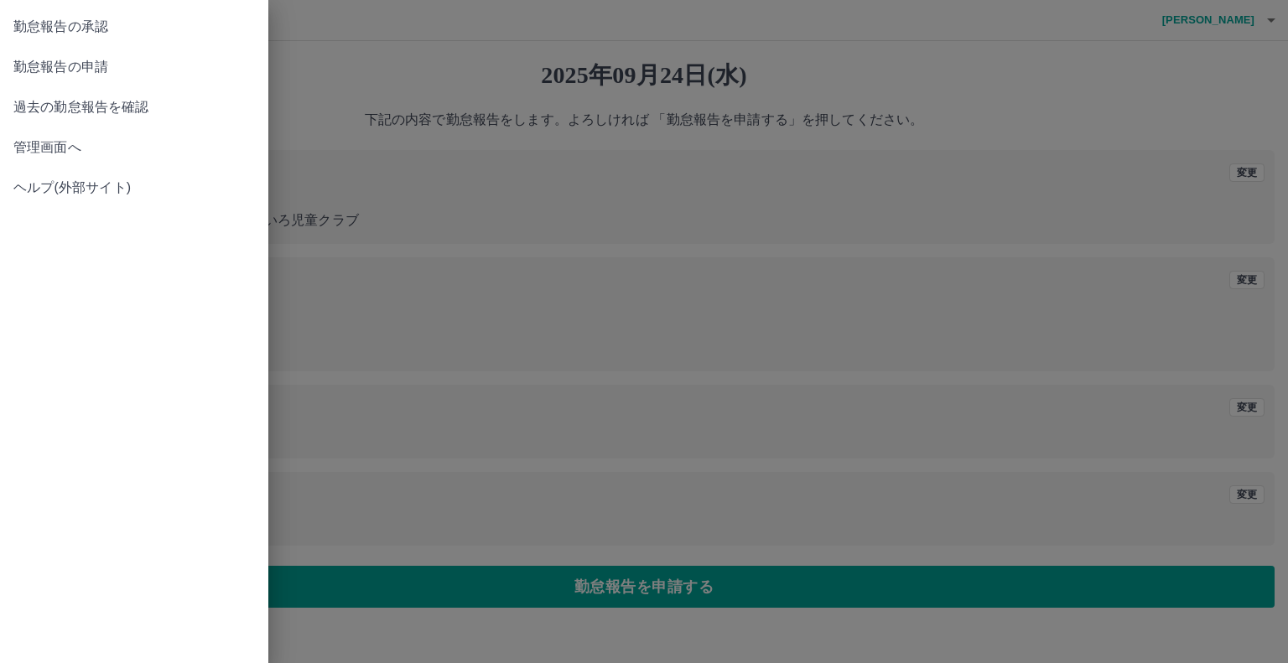
click at [80, 23] on span "勤怠報告の承認" at bounding box center [133, 27] width 241 height 20
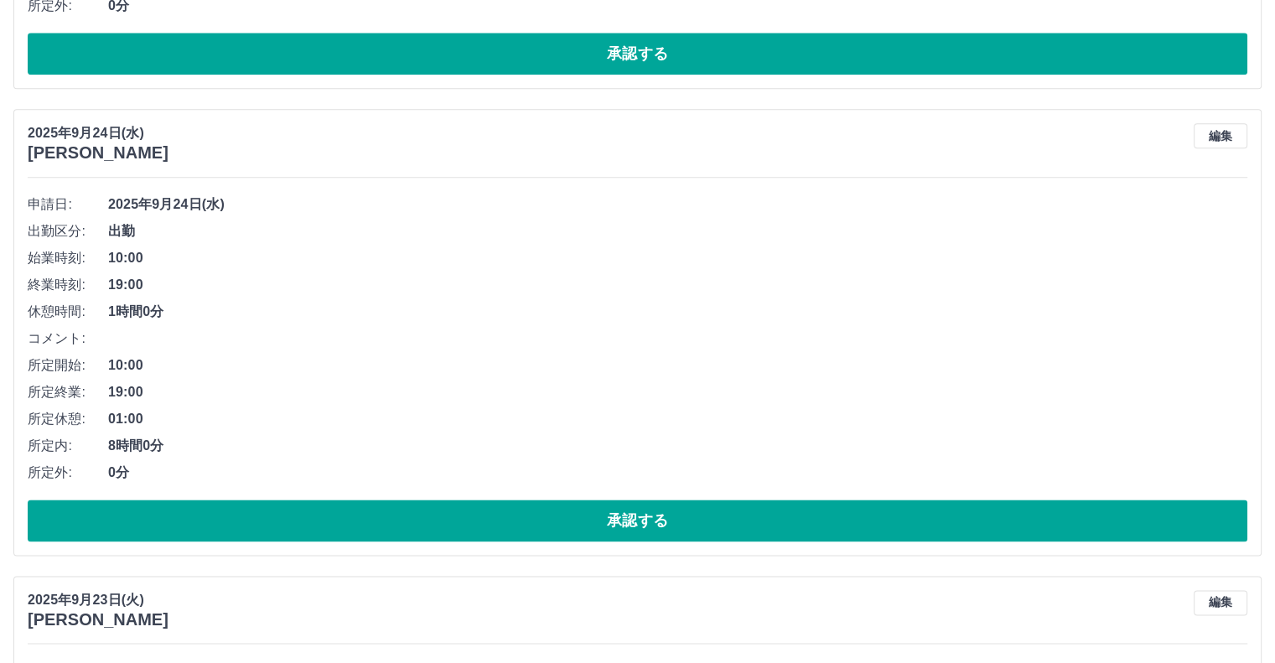
scroll to position [2179, 0]
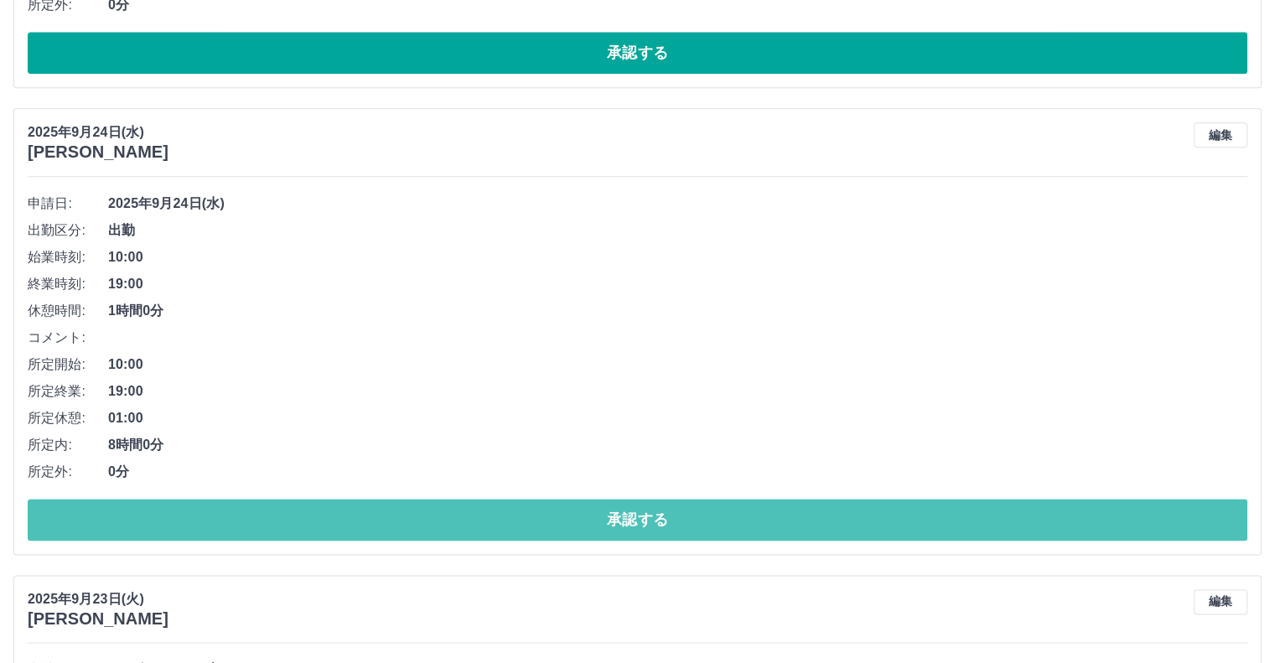
drag, startPoint x: 994, startPoint y: 516, endPoint x: 991, endPoint y: 389, distance: 126.6
click at [993, 506] on button "承認する" at bounding box center [638, 520] width 1220 height 42
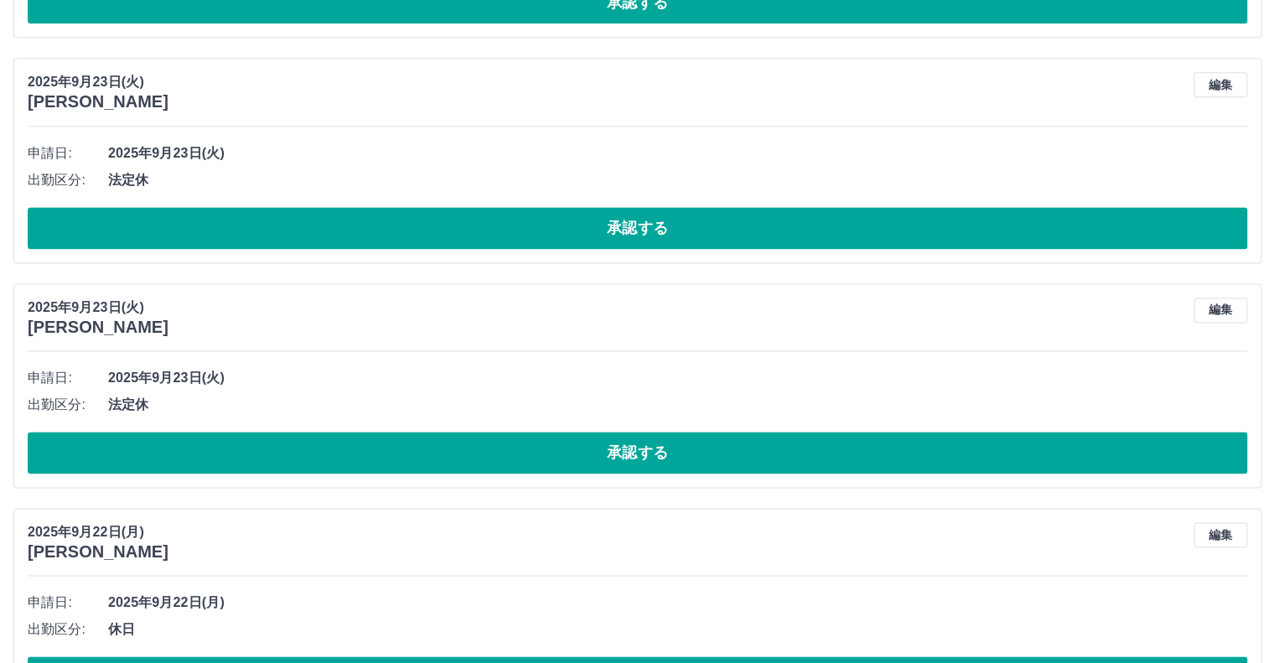
scroll to position [2745, 0]
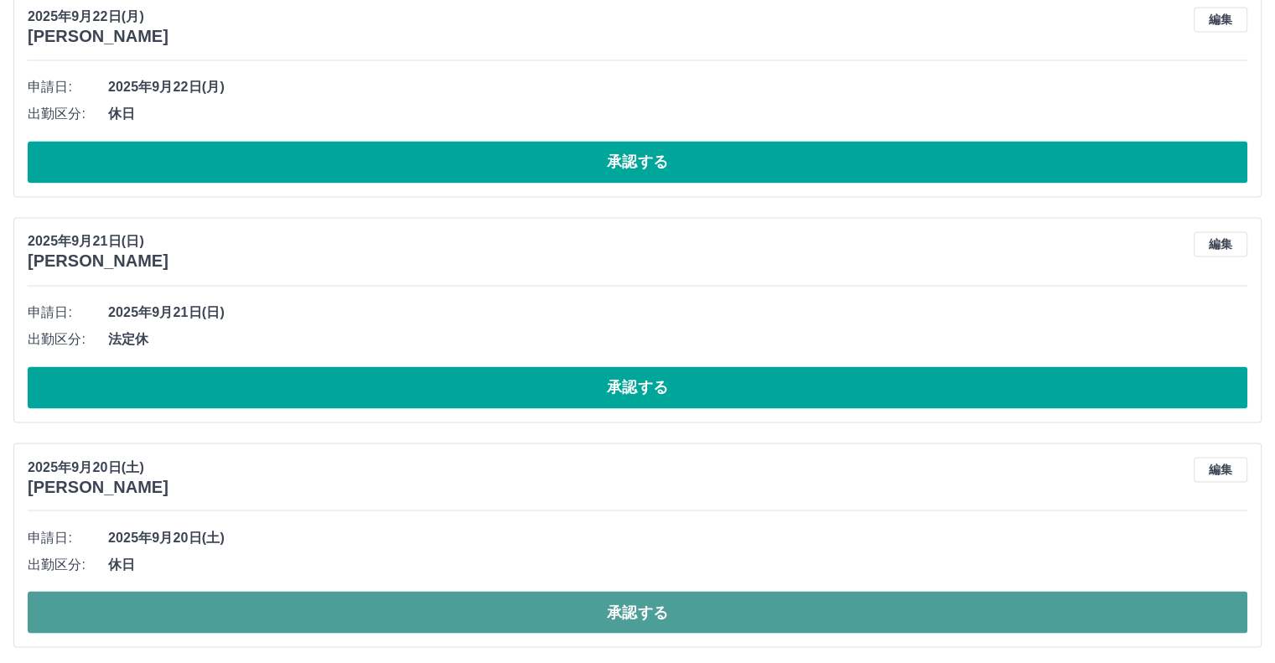
drag, startPoint x: 620, startPoint y: 599, endPoint x: 722, endPoint y: 653, distance: 114.7
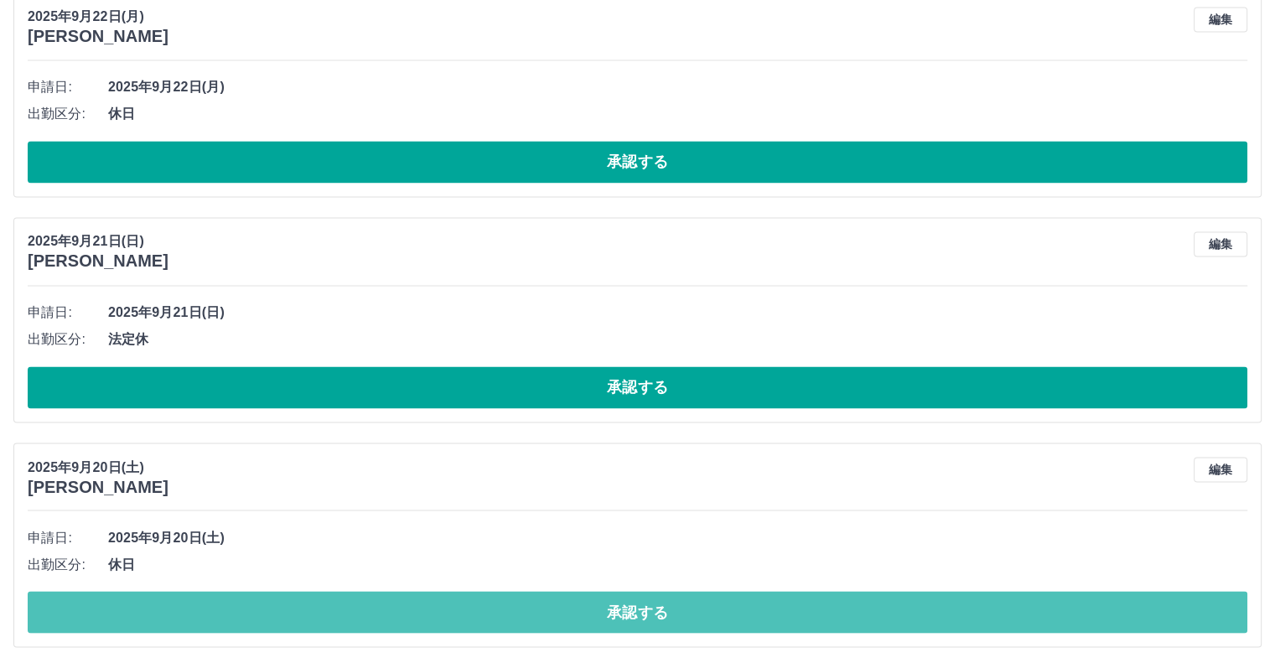
click at [624, 599] on button "承認する" at bounding box center [638, 612] width 1220 height 42
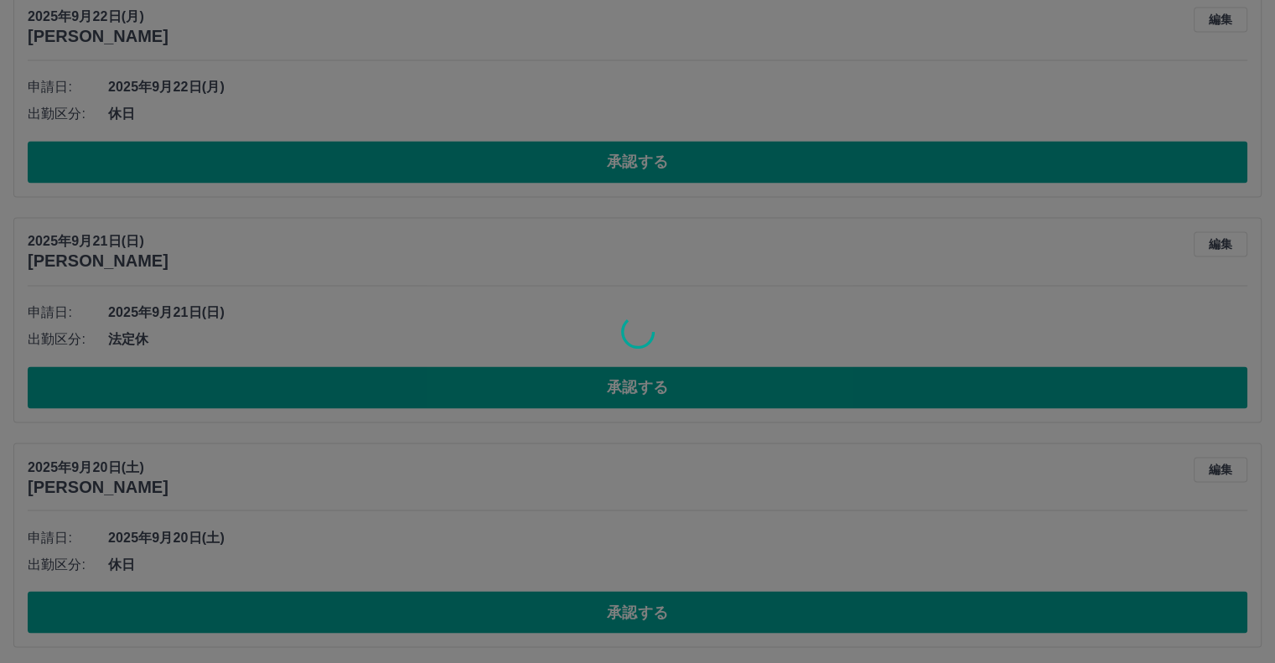
scroll to position [2521, 0]
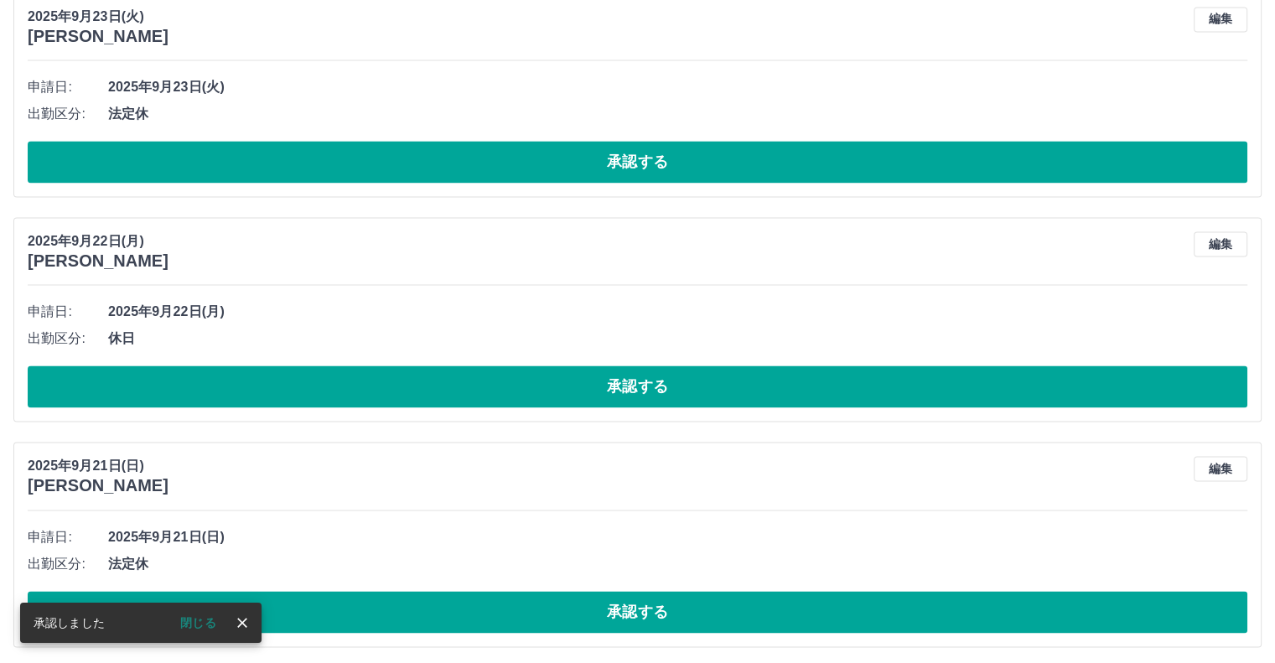
drag, startPoint x: 782, startPoint y: 609, endPoint x: 808, endPoint y: 635, distance: 37.3
click at [781, 609] on button "承認する" at bounding box center [638, 612] width 1220 height 42
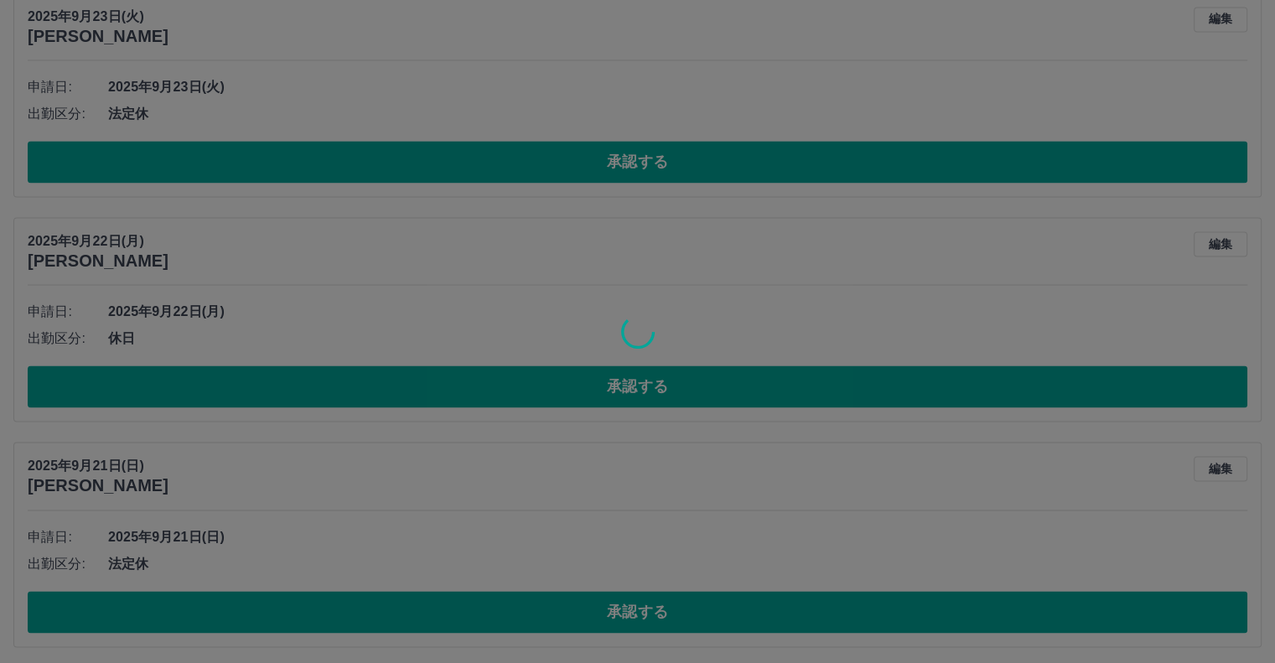
scroll to position [2297, 0]
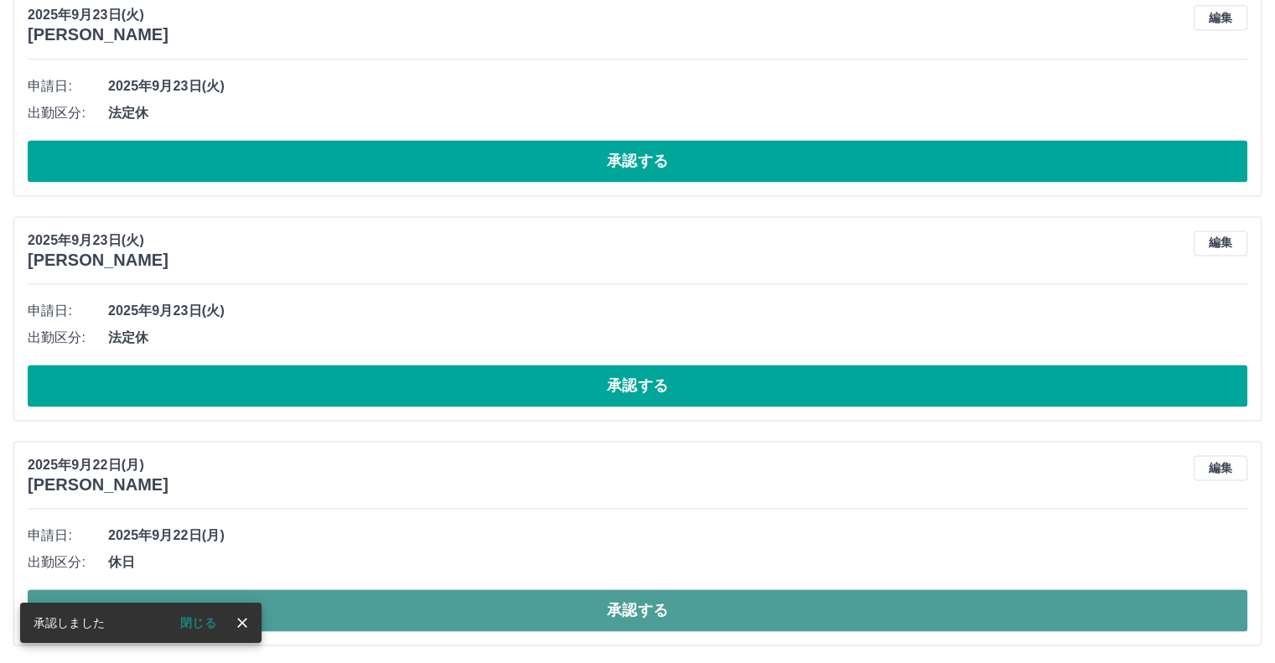
click at [771, 613] on button "承認する" at bounding box center [638, 610] width 1220 height 42
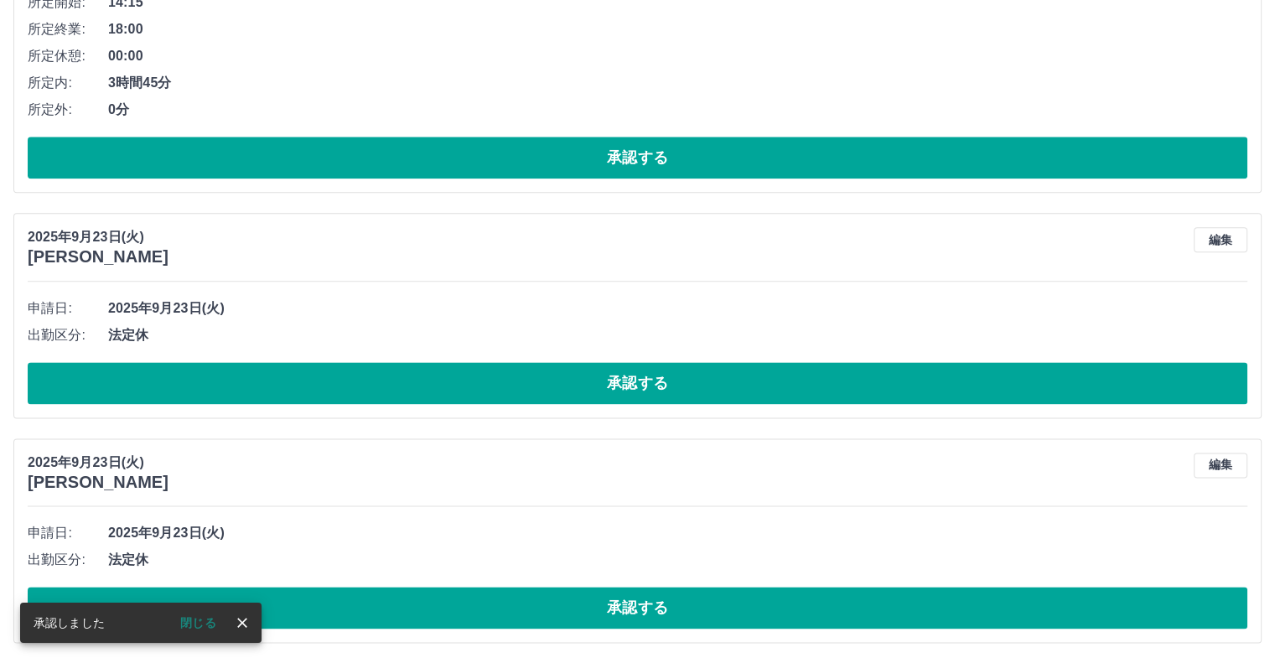
scroll to position [2072, 0]
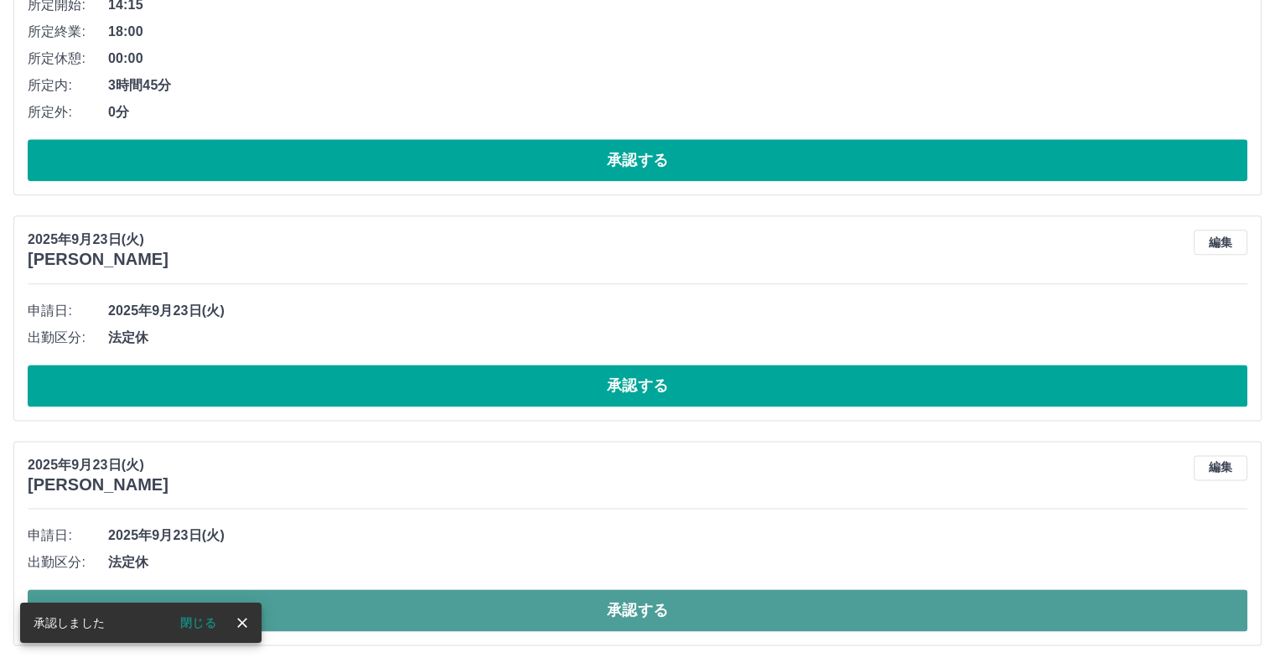
click at [531, 609] on button "承認する" at bounding box center [638, 610] width 1220 height 42
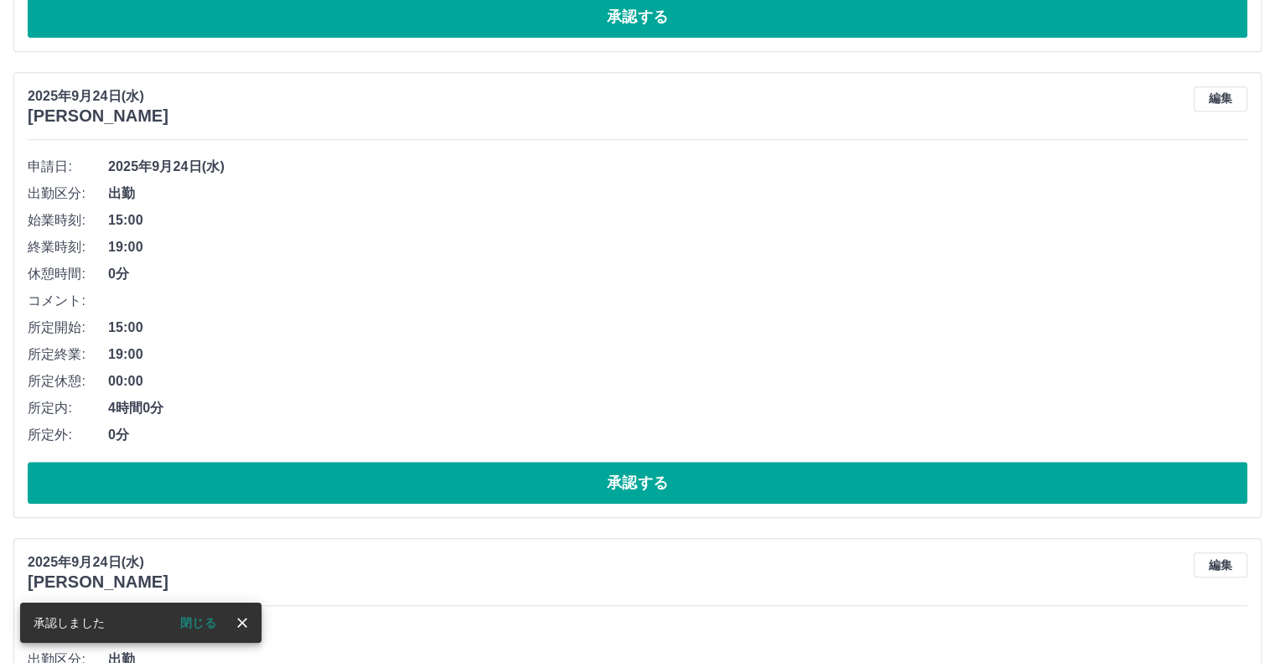
scroll to position [1261, 0]
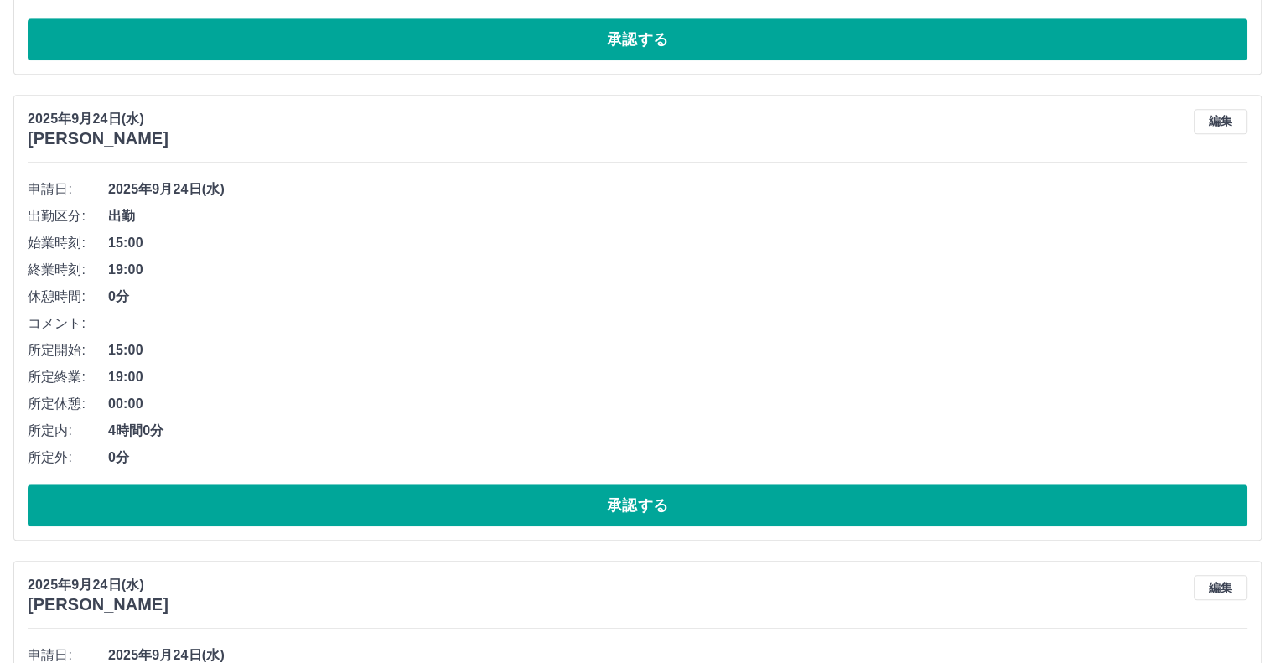
drag, startPoint x: 553, startPoint y: 492, endPoint x: 794, endPoint y: 646, distance: 285.8
click at [556, 499] on button "承認する" at bounding box center [638, 506] width 1220 height 42
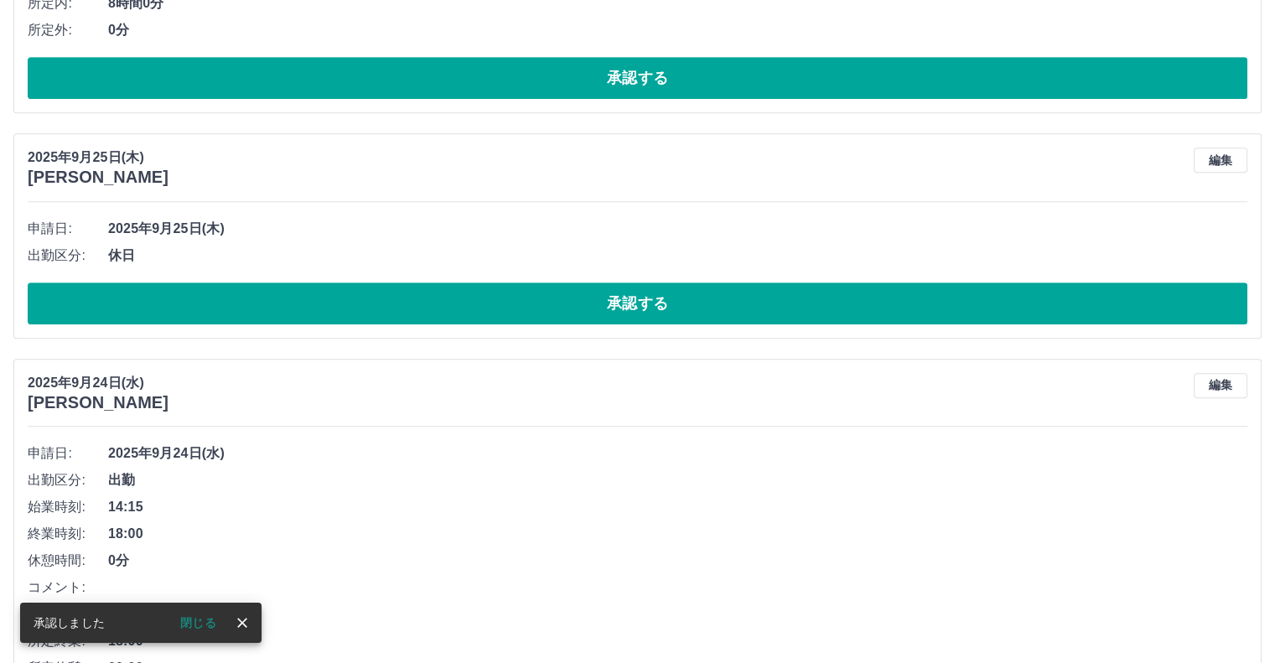
scroll to position [1006, 0]
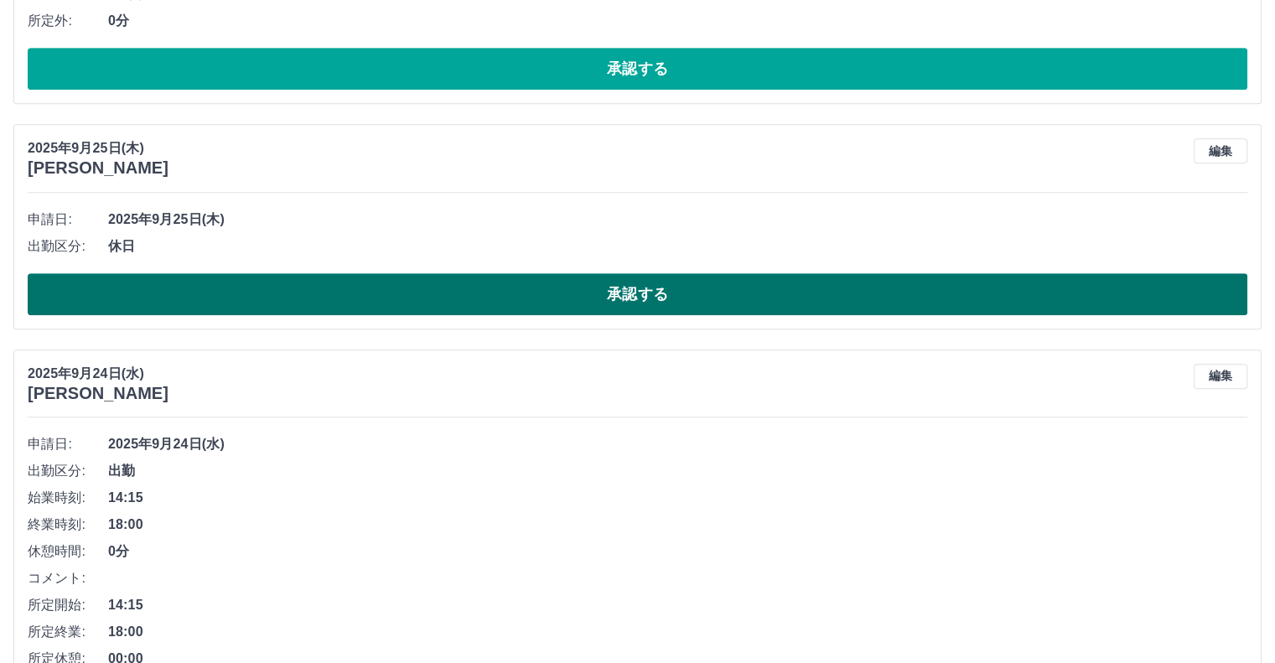
click at [611, 282] on button "承認する" at bounding box center [638, 294] width 1220 height 42
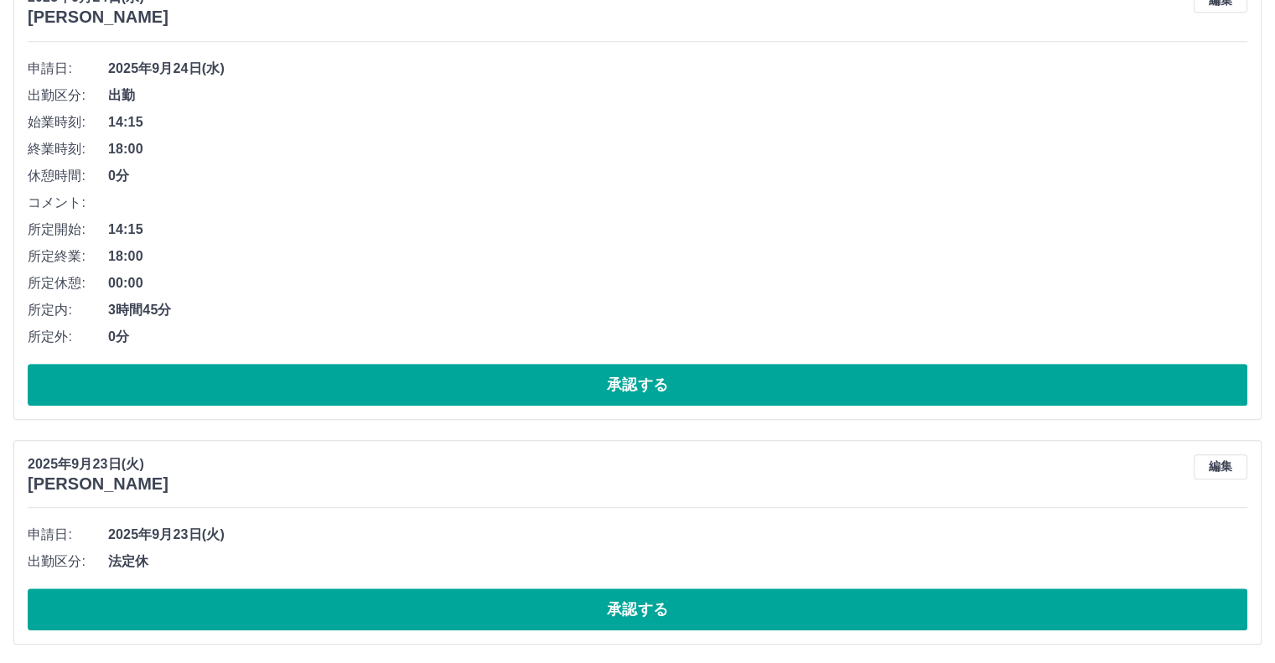
scroll to position [1157, 0]
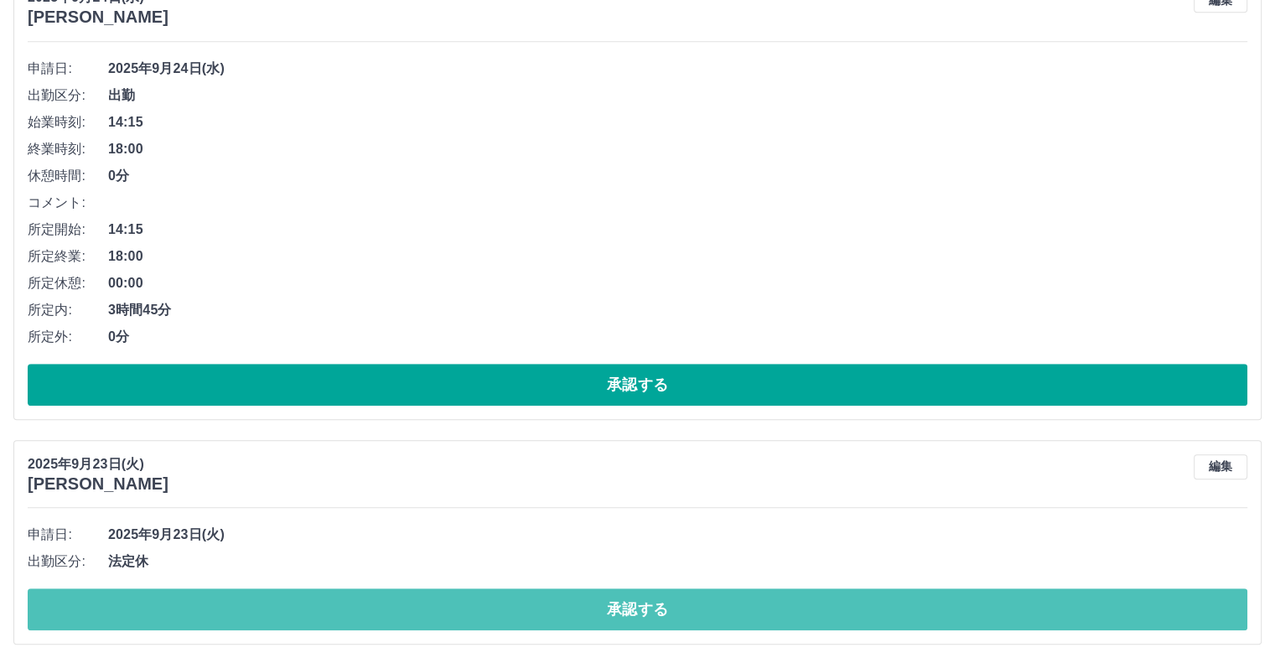
drag, startPoint x: 616, startPoint y: 604, endPoint x: 662, endPoint y: 641, distance: 59.6
click at [619, 611] on button "承認する" at bounding box center [638, 609] width 1220 height 42
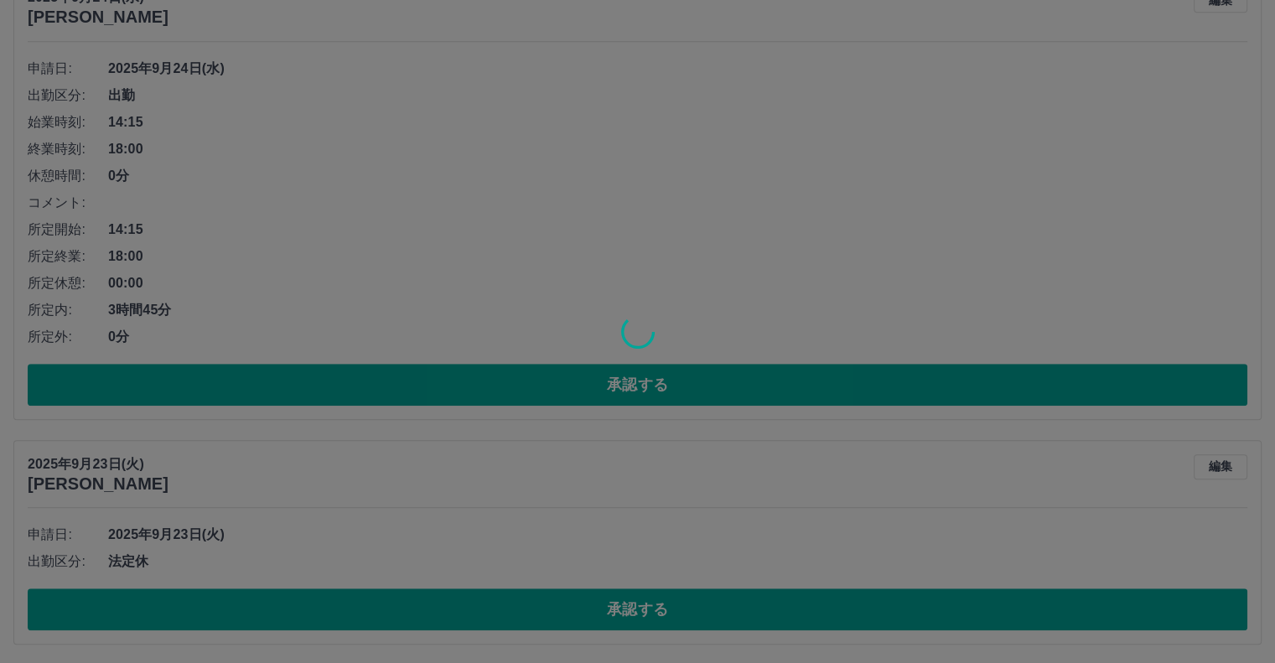
scroll to position [932, 0]
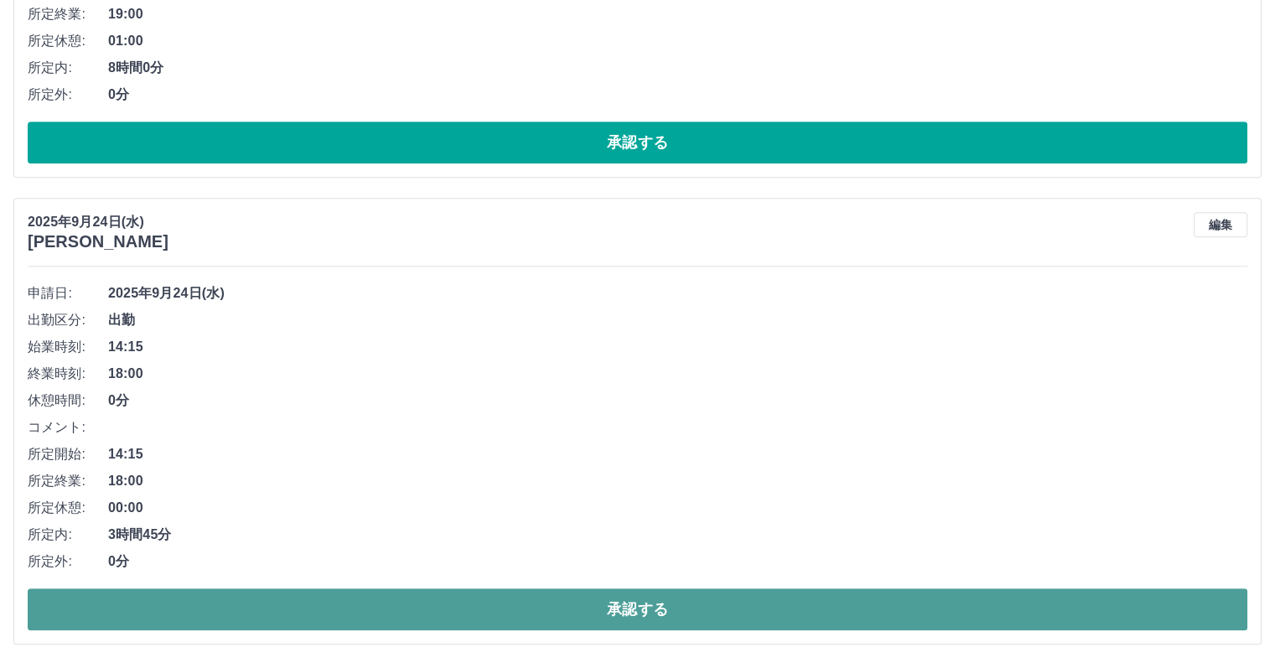
click at [828, 611] on button "承認する" at bounding box center [638, 609] width 1220 height 42
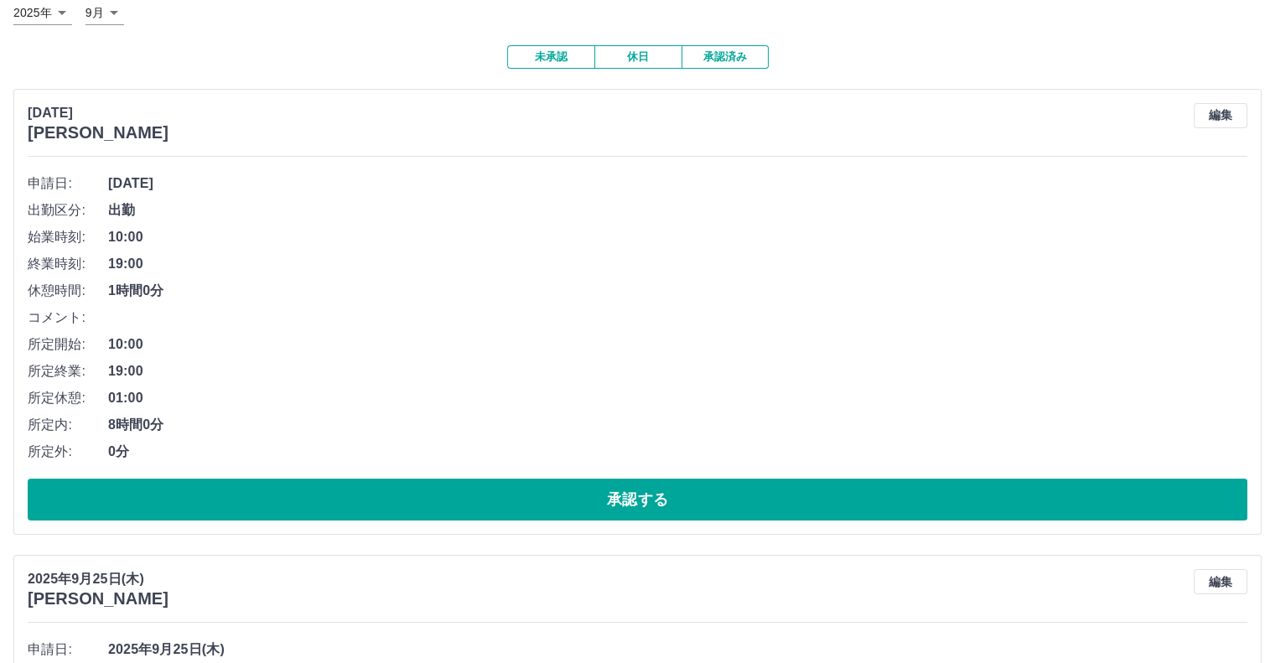
scroll to position [0, 0]
